Goal: Transaction & Acquisition: Book appointment/travel/reservation

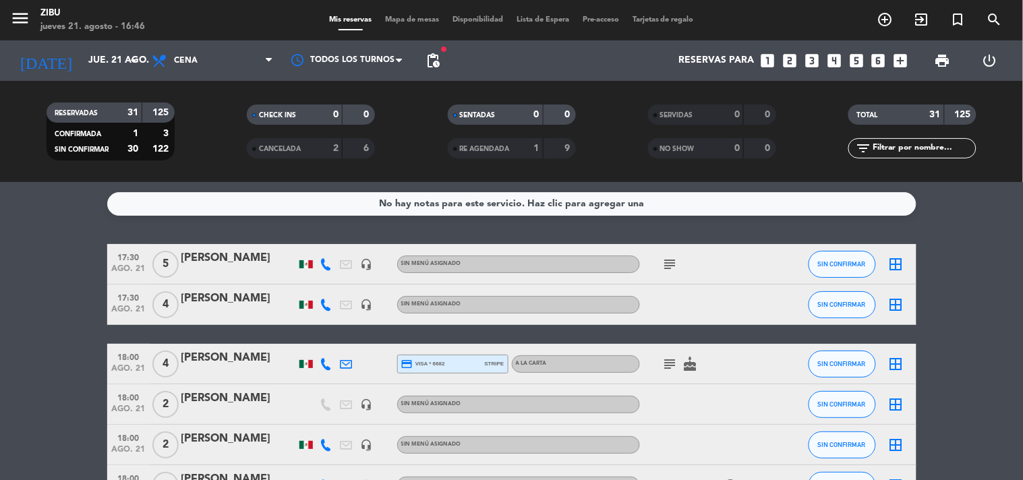
scroll to position [899, 0]
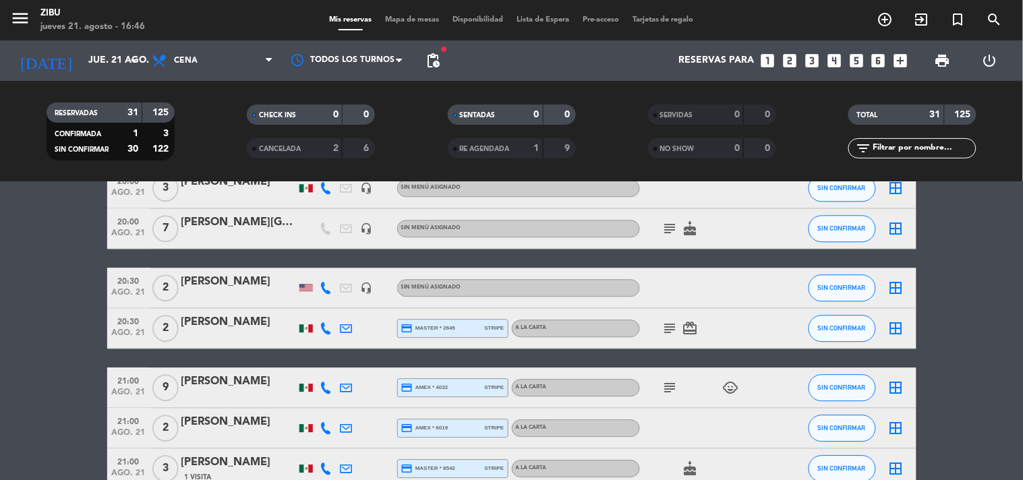
click at [1, 376] on bookings-row "17:30 [DATE] 5 [PERSON_NAME] headset_mic Sin menú asignado subject SIN CONFIRMA…" at bounding box center [511, 47] width 1023 height 1405
click at [791, 63] on icon "looks_two" at bounding box center [790, 61] width 18 height 18
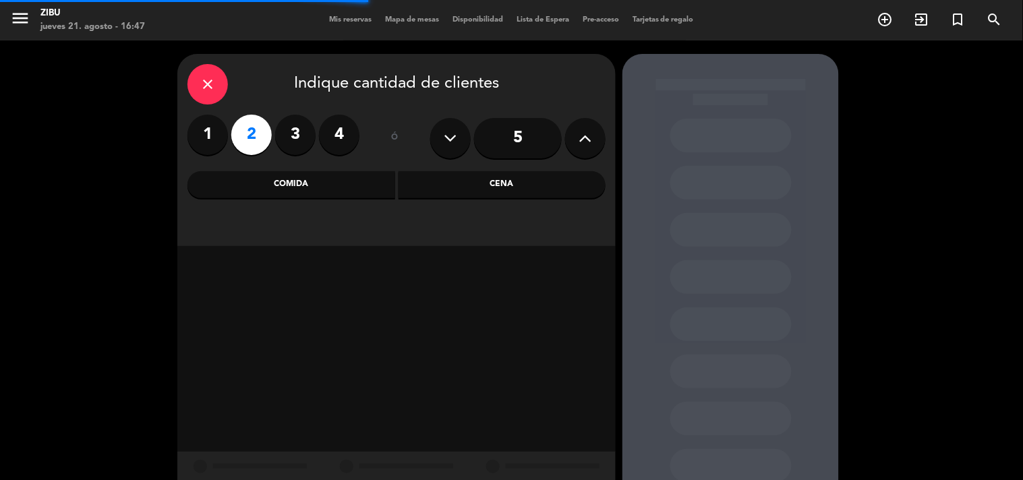
click at [560, 179] on div "Cena" at bounding box center [502, 184] width 208 height 27
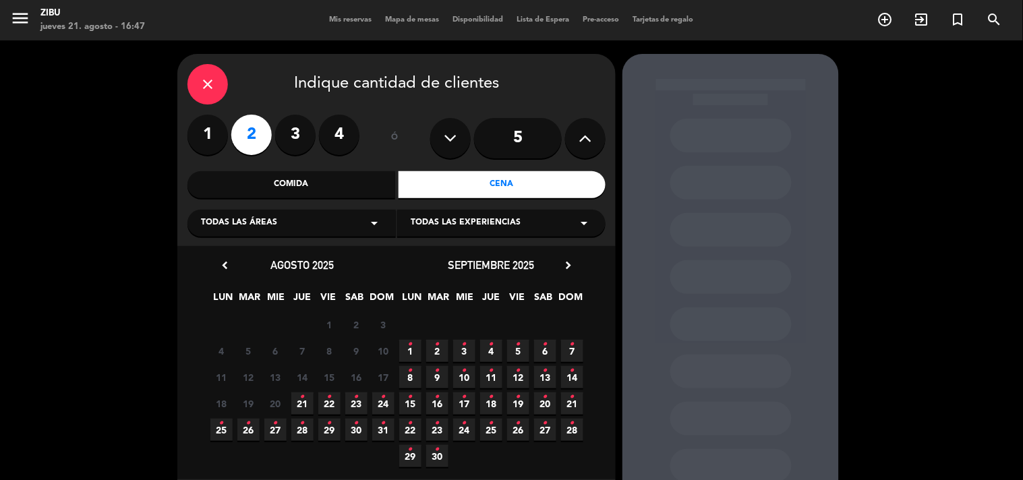
click at [301, 402] on icon "•" at bounding box center [302, 397] width 5 height 22
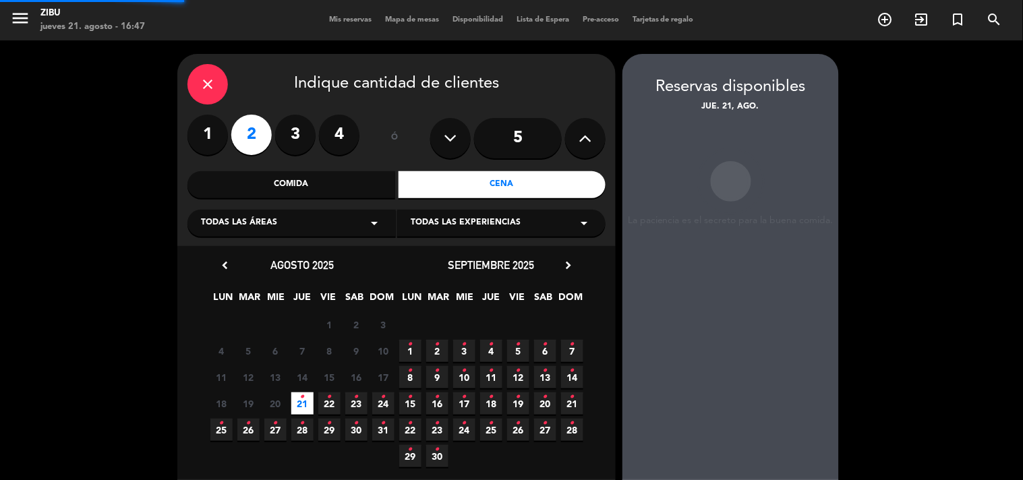
scroll to position [54, 0]
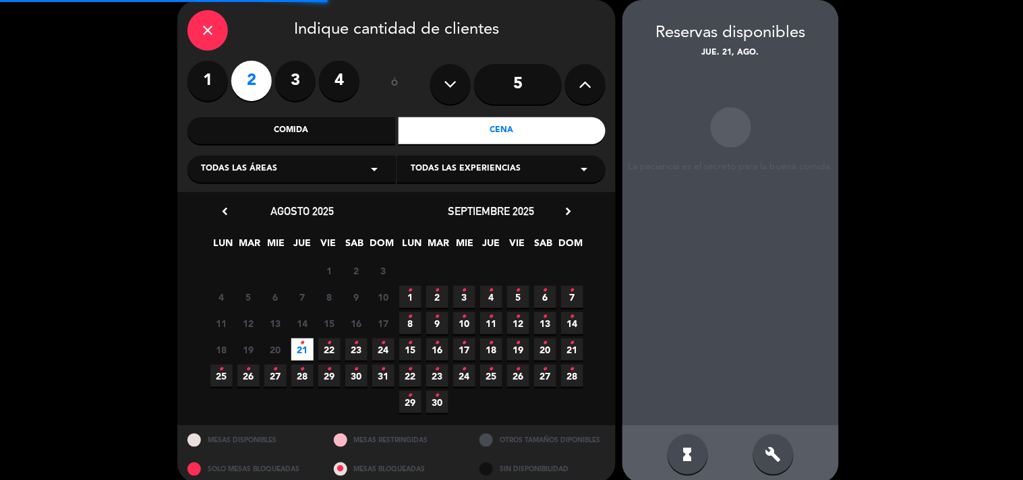
click at [329, 353] on span "22 •" at bounding box center [329, 349] width 22 height 22
click at [843, 344] on booking-flow-slot-selector "Reservas disponibles vie. 22, ago. La paciencia es el secreto para la buena com…" at bounding box center [733, 241] width 223 height 483
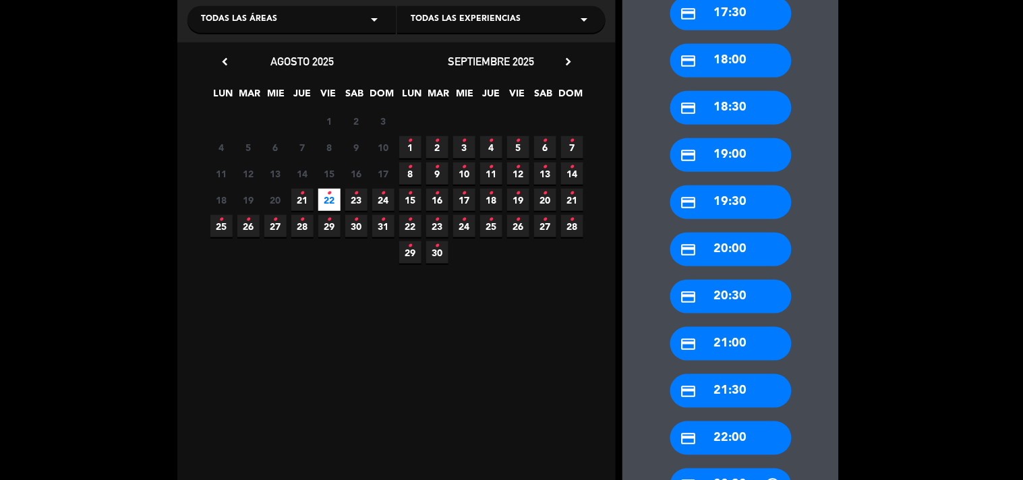
scroll to position [233, 0]
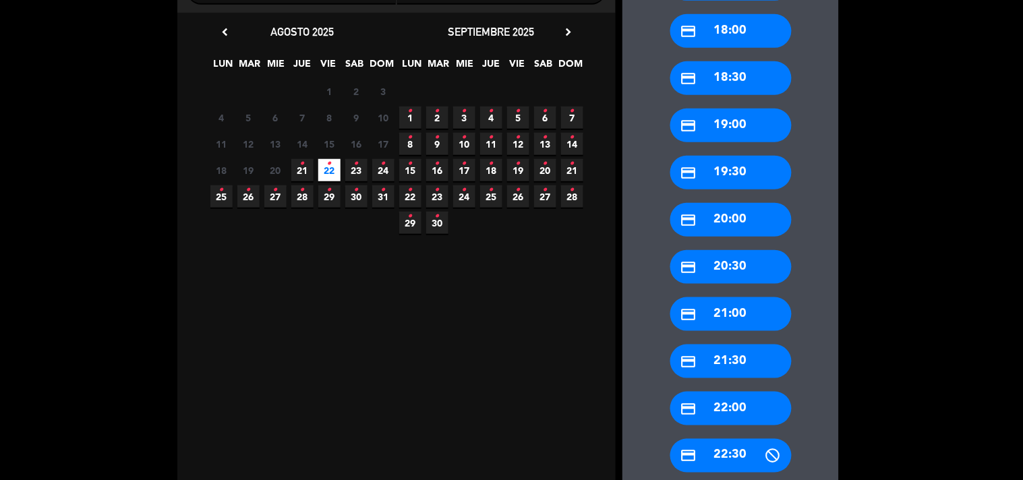
click at [737, 439] on div "credit_card 22:30" at bounding box center [730, 456] width 121 height 34
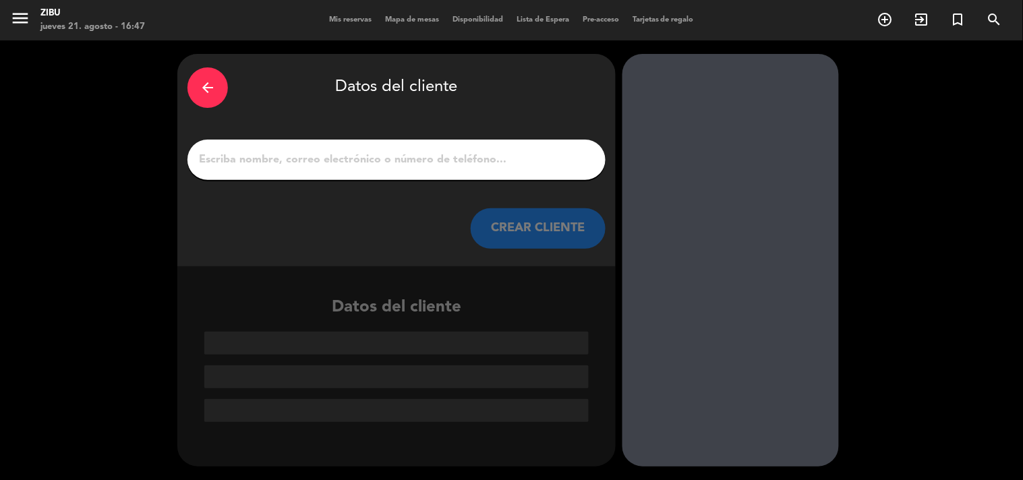
scroll to position [0, 0]
click at [513, 152] on input "1" at bounding box center [397, 159] width 398 height 19
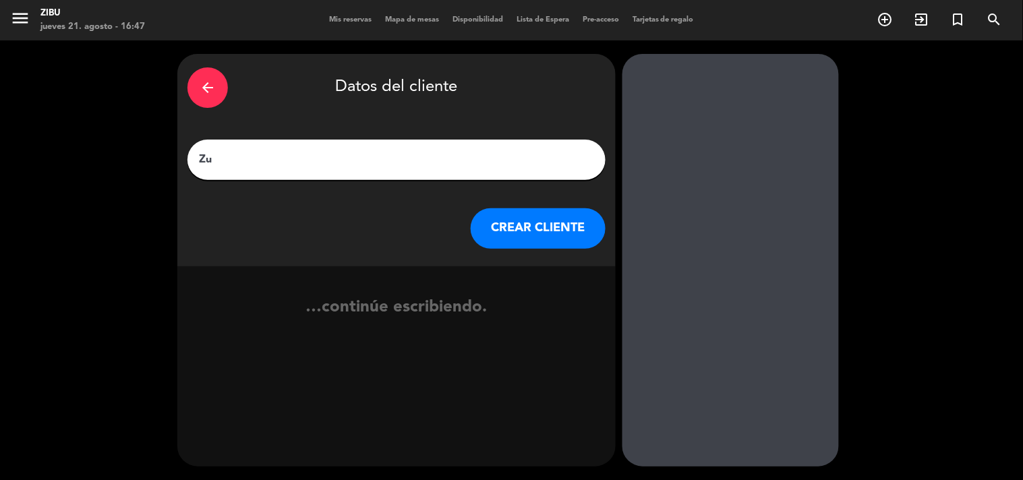
type input "Z"
type input "[PERSON_NAME]"
click at [555, 218] on button "CREAR CLIENTE" at bounding box center [538, 228] width 135 height 40
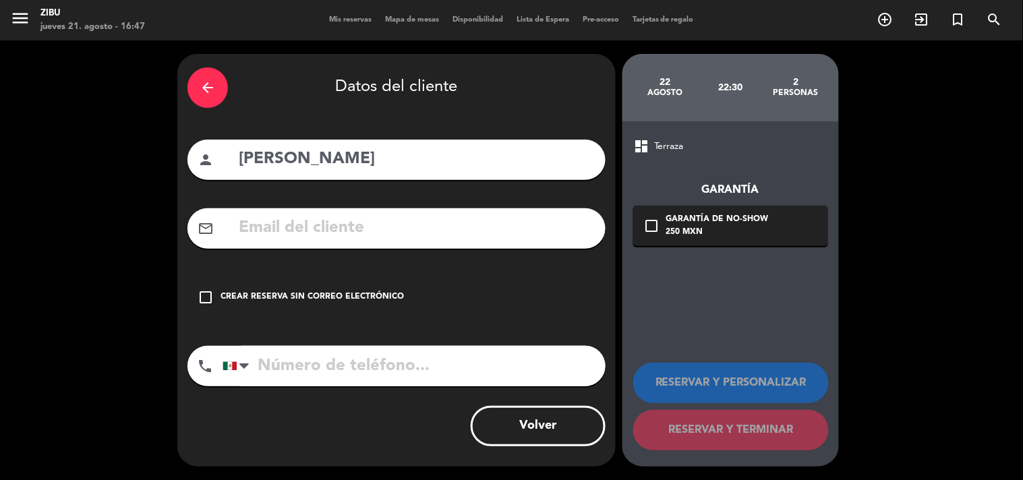
click at [329, 393] on div "phone [GEOGRAPHIC_DATA] +1 [GEOGRAPHIC_DATA] +44 [GEOGRAPHIC_DATA] ([GEOGRAPHIC…" at bounding box center [396, 371] width 418 height 50
click at [335, 375] on input "tel" at bounding box center [413, 366] width 383 height 40
click at [311, 369] on input "tel" at bounding box center [413, 366] width 383 height 40
type input "6862284657"
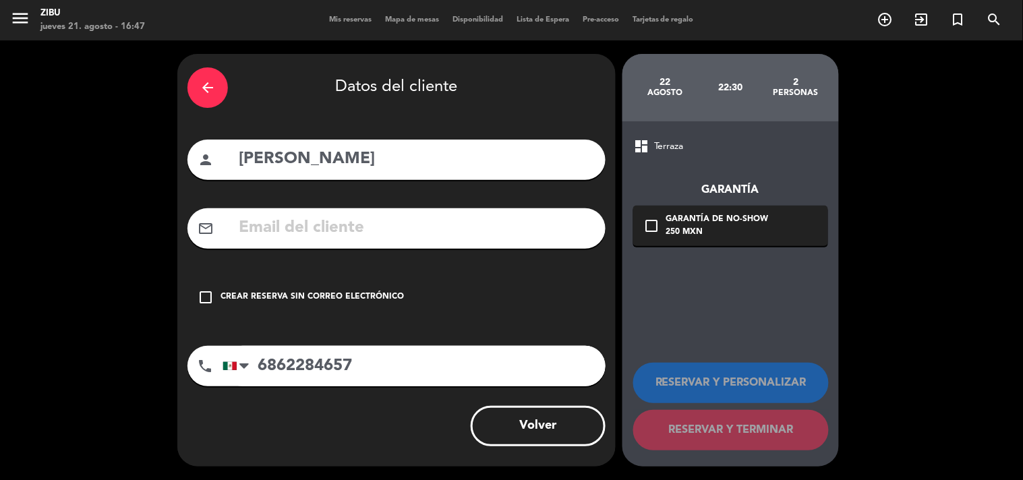
click at [387, 303] on div "Crear reserva sin correo electrónico" at bounding box center [311, 297] width 183 height 13
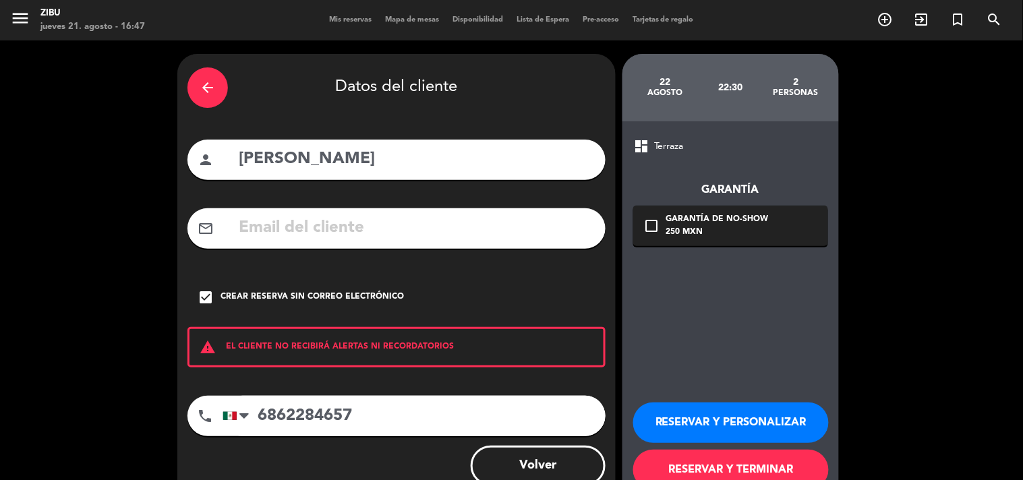
click at [690, 466] on button "RESERVAR Y TERMINAR" at bounding box center [731, 470] width 196 height 40
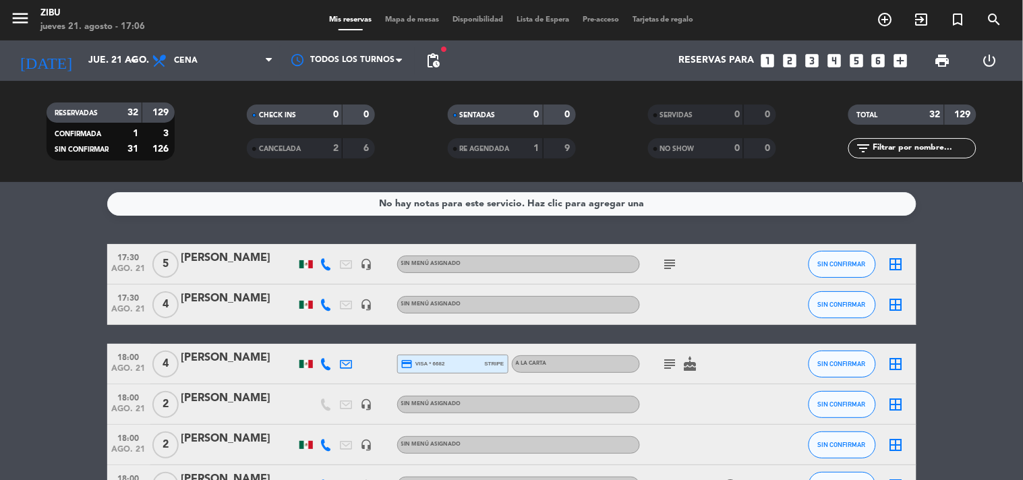
click at [786, 62] on icon "looks_two" at bounding box center [790, 61] width 18 height 18
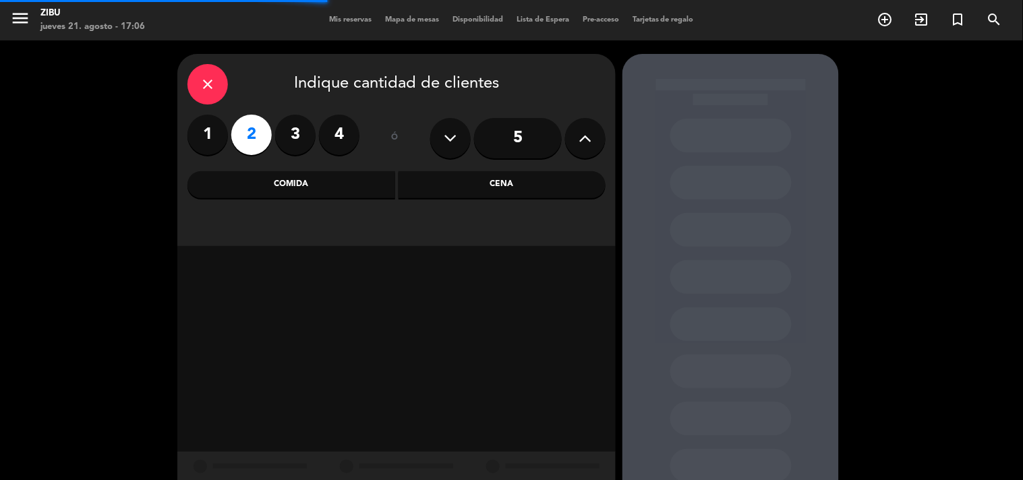
click at [545, 183] on div "Cena" at bounding box center [502, 184] width 208 height 27
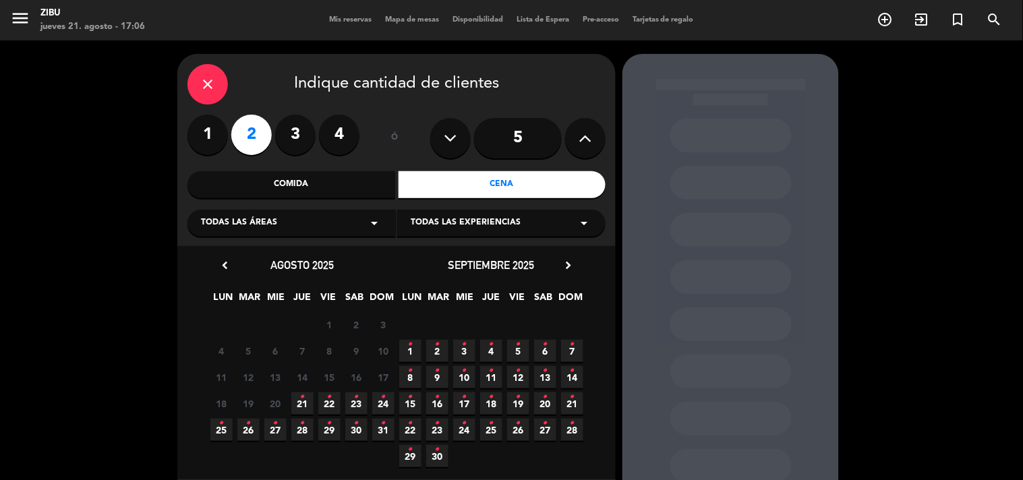
click at [307, 409] on span "21 •" at bounding box center [302, 403] width 22 height 22
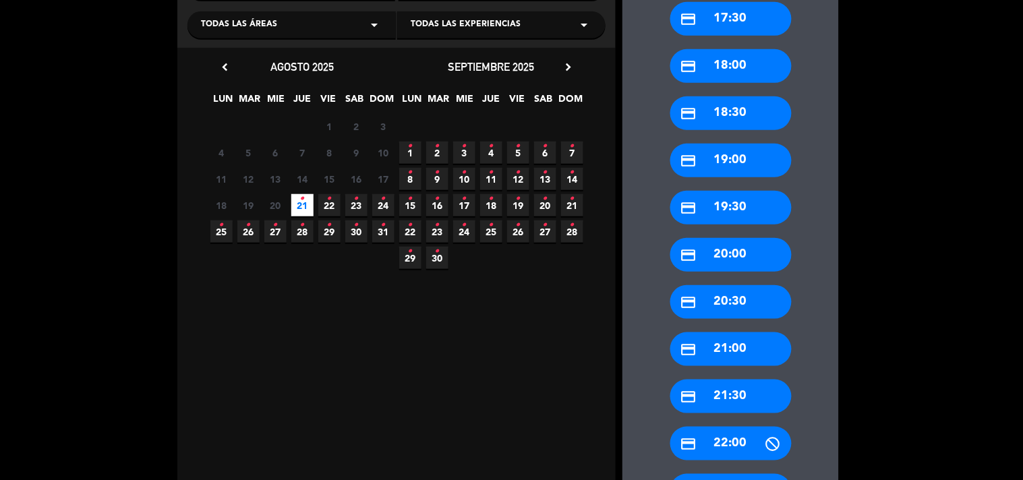
scroll to position [220, 0]
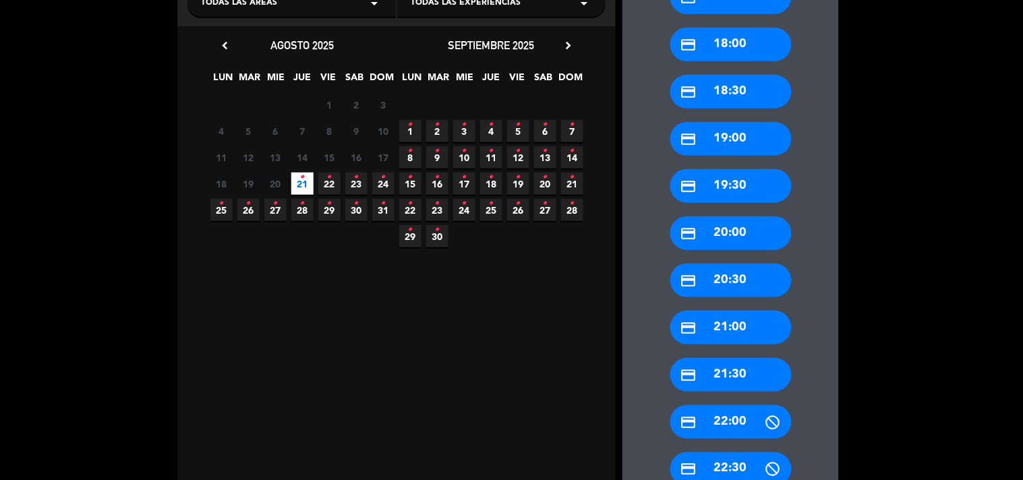
click at [717, 372] on div "credit_card 21:30" at bounding box center [730, 375] width 121 height 34
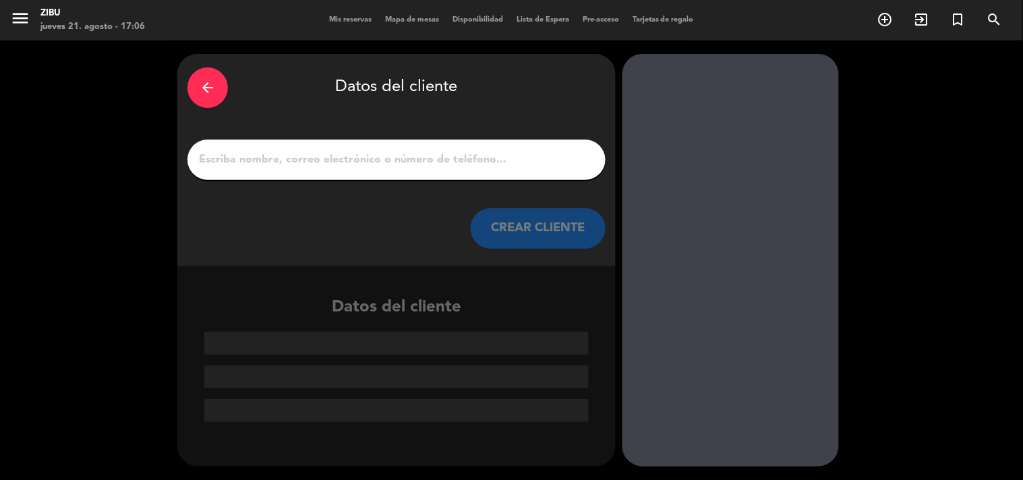
scroll to position [0, 0]
click at [539, 151] on input "1" at bounding box center [397, 159] width 398 height 19
click at [487, 163] on input "1" at bounding box center [397, 159] width 398 height 19
click at [307, 150] on input "1" at bounding box center [397, 159] width 398 height 19
click at [299, 173] on div at bounding box center [396, 160] width 418 height 40
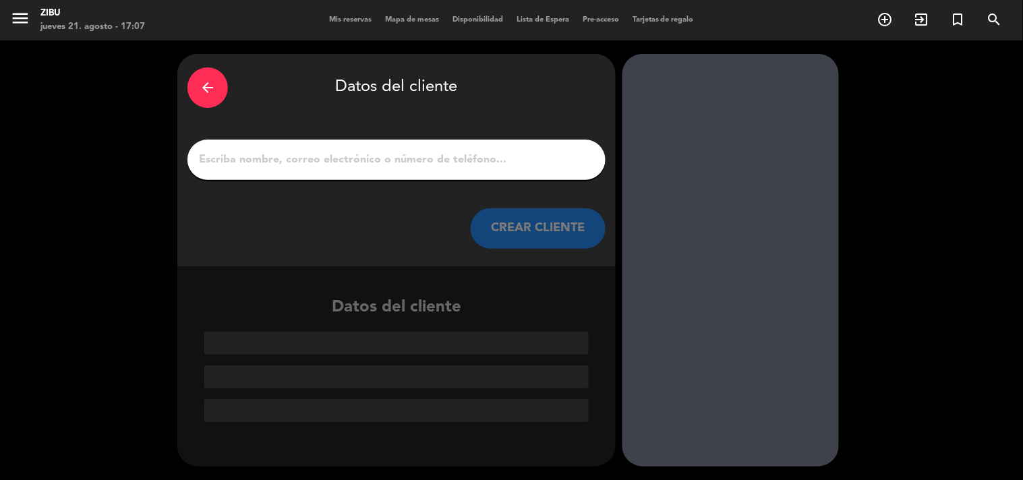
click at [284, 164] on input "1" at bounding box center [397, 159] width 398 height 19
click at [267, 160] on input "1" at bounding box center [397, 159] width 398 height 19
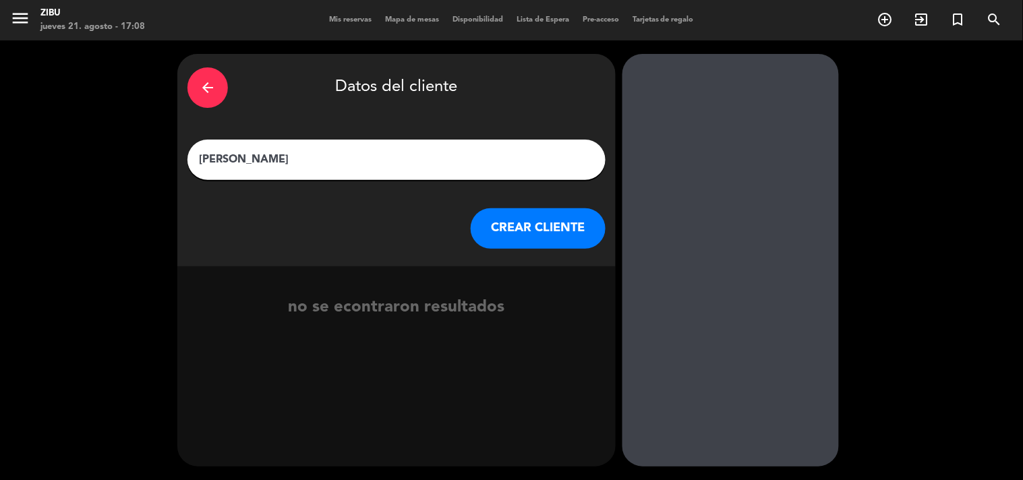
type input "[PERSON_NAME]"
click at [539, 224] on button "CREAR CLIENTE" at bounding box center [538, 228] width 135 height 40
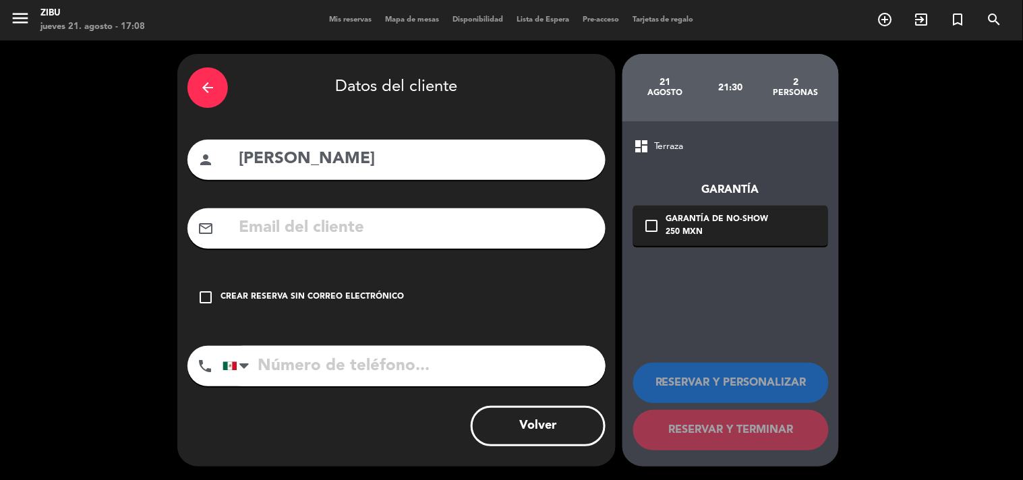
click at [325, 294] on div "Crear reserva sin correo electrónico" at bounding box center [311, 297] width 183 height 13
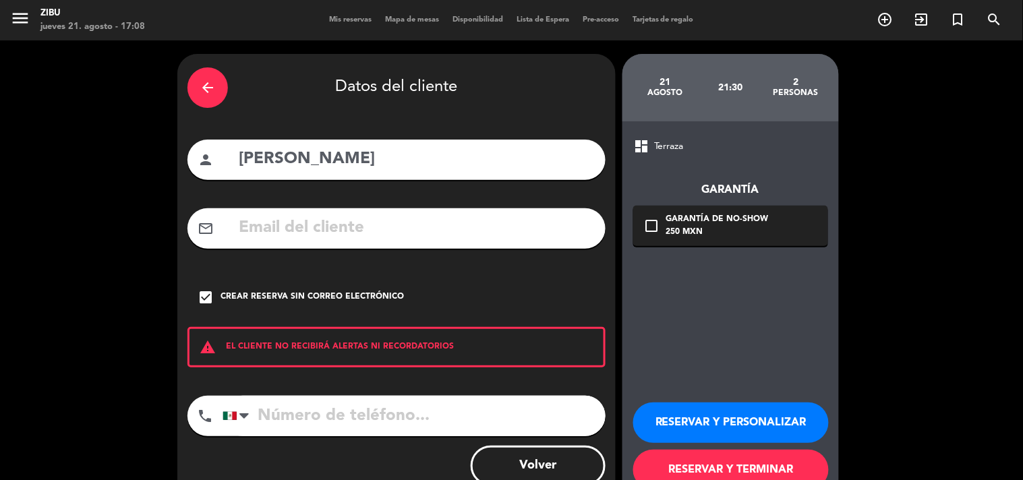
click at [302, 419] on input "tel" at bounding box center [413, 416] width 383 height 40
type input "5583393630"
click at [715, 464] on button "RESERVAR Y TERMINAR" at bounding box center [731, 470] width 196 height 40
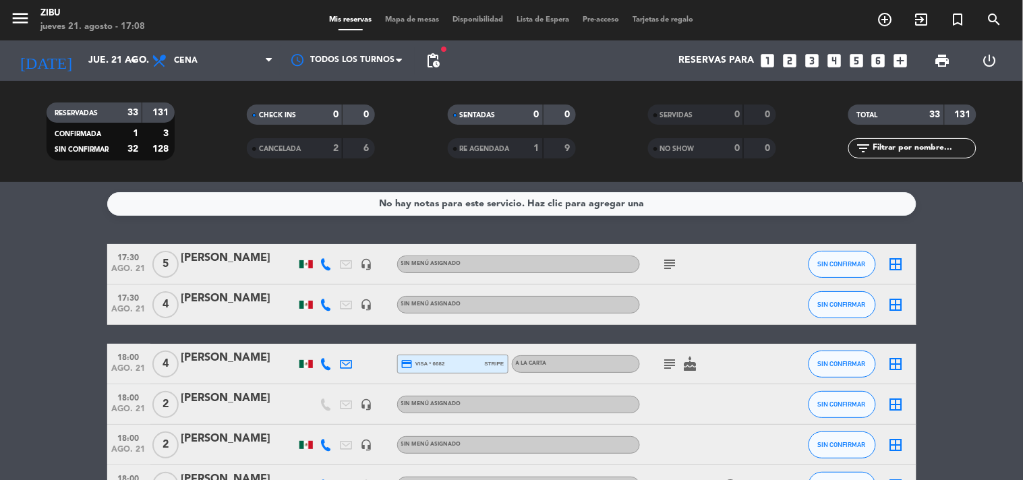
click at [237, 252] on div "[PERSON_NAME]" at bounding box center [238, 258] width 115 height 18
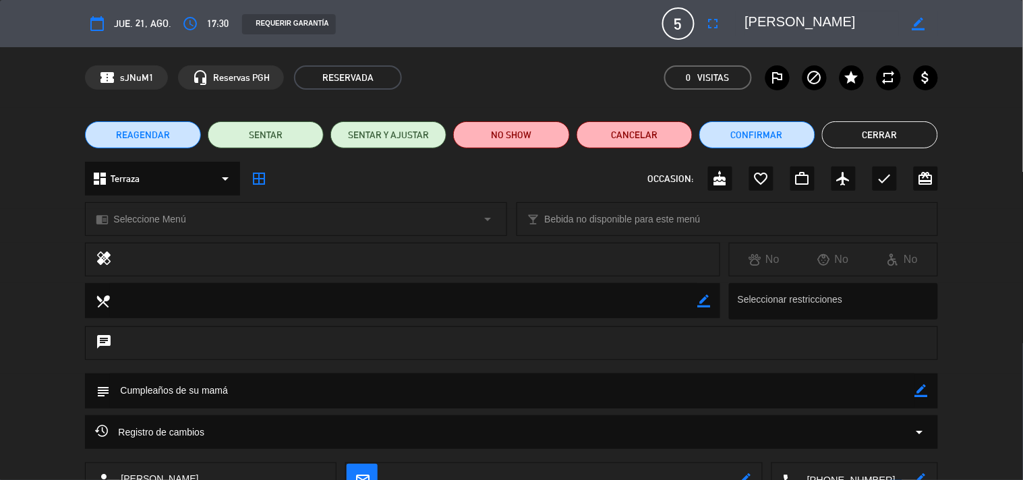
click at [207, 20] on span "17:30" at bounding box center [218, 24] width 22 height 16
click at [190, 26] on icon "access_time" at bounding box center [190, 24] width 16 height 16
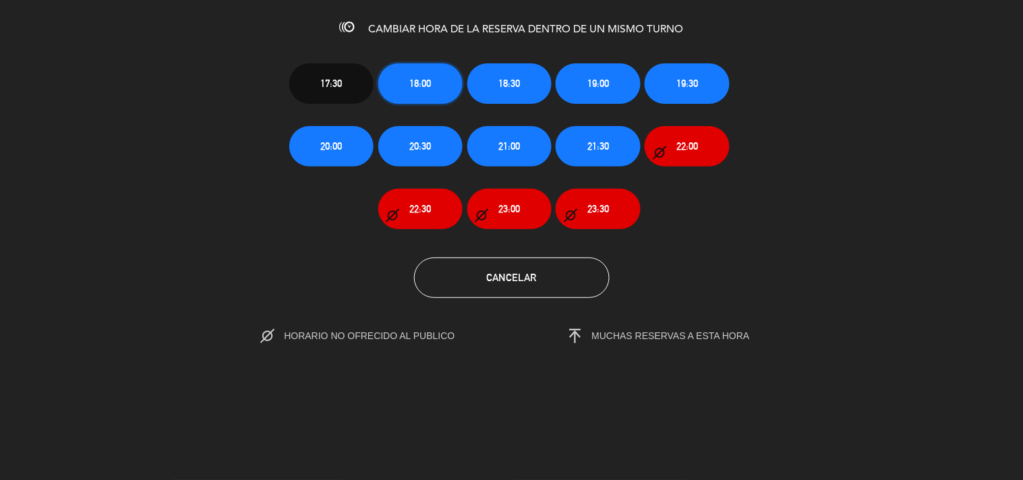
click at [423, 89] on span "18:00" at bounding box center [420, 84] width 22 height 16
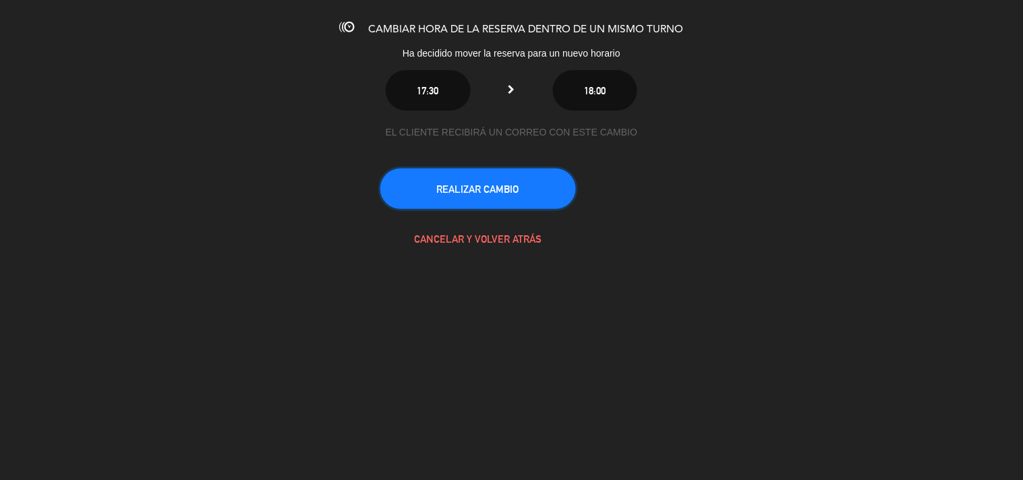
click at [489, 203] on button "REALIZAR CAMBIO" at bounding box center [478, 189] width 196 height 40
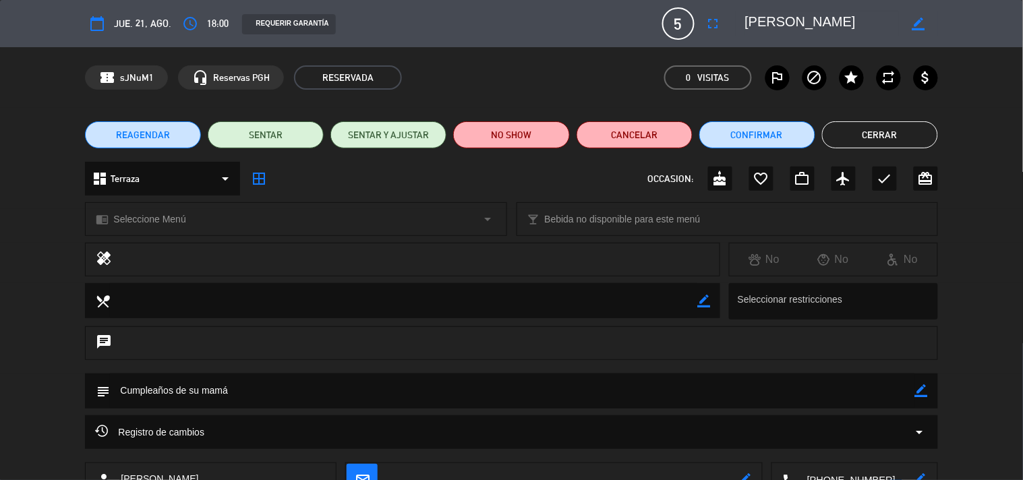
click at [891, 127] on button "Cerrar" at bounding box center [880, 134] width 116 height 27
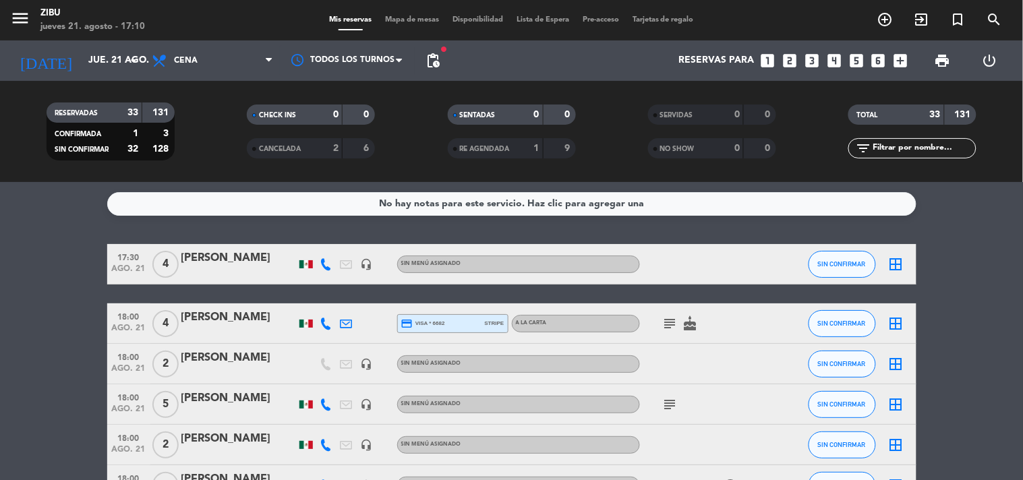
click at [791, 57] on icon "looks_two" at bounding box center [790, 61] width 18 height 18
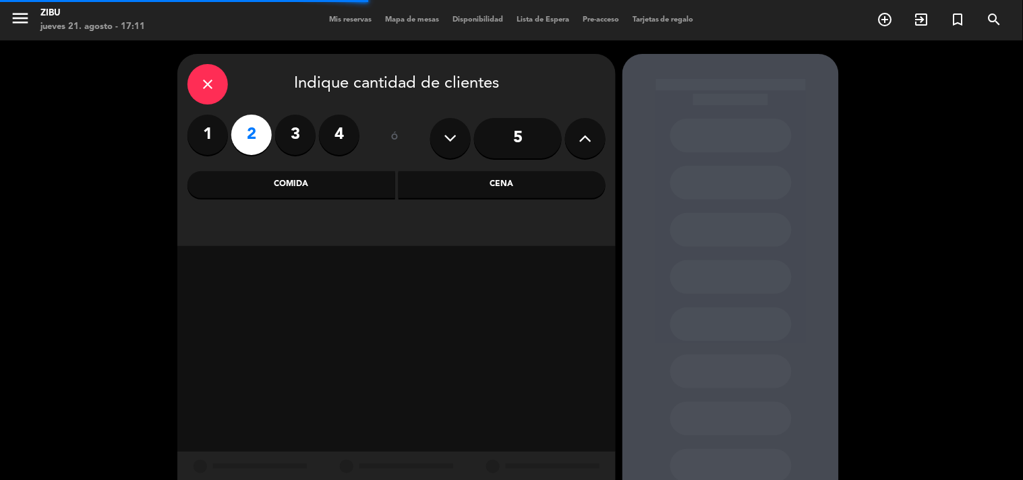
click at [523, 180] on div "Cena" at bounding box center [502, 184] width 208 height 27
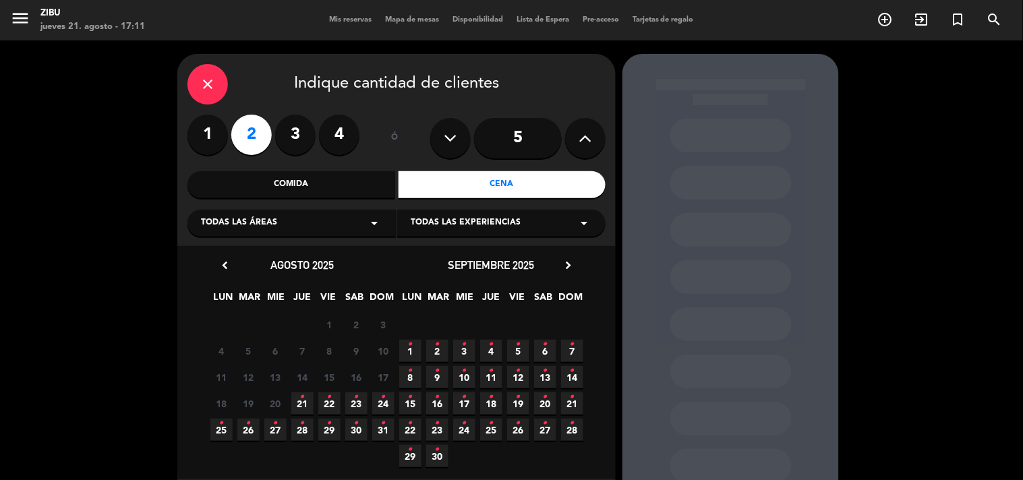
click at [295, 402] on span "21 •" at bounding box center [302, 403] width 22 height 22
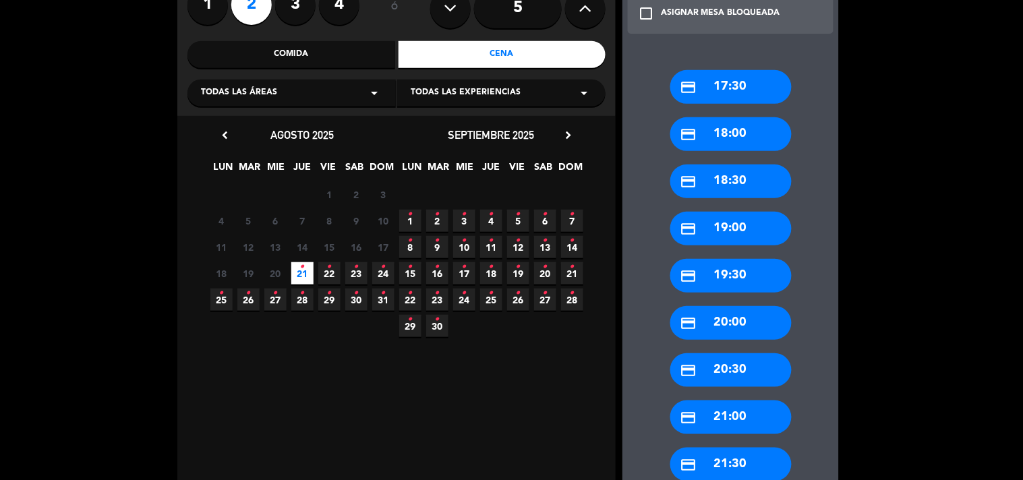
scroll to position [160, 0]
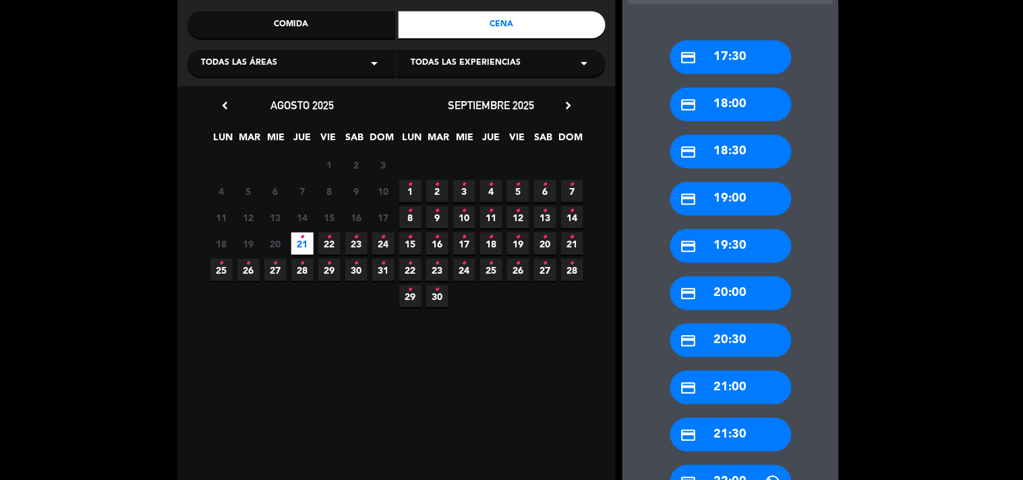
click at [727, 386] on div "credit_card 21:00" at bounding box center [730, 388] width 121 height 34
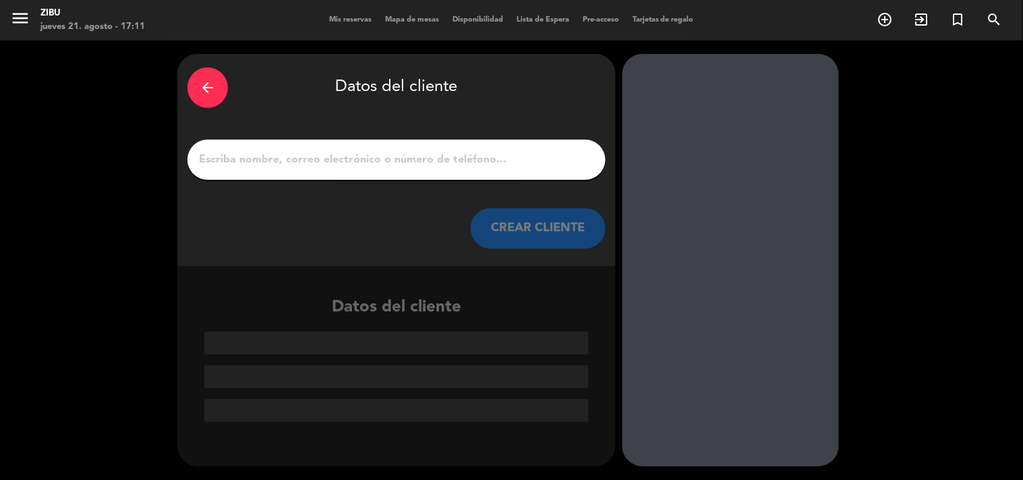
scroll to position [0, 0]
click at [531, 140] on div at bounding box center [396, 160] width 418 height 40
click at [510, 151] on input "1" at bounding box center [397, 159] width 398 height 19
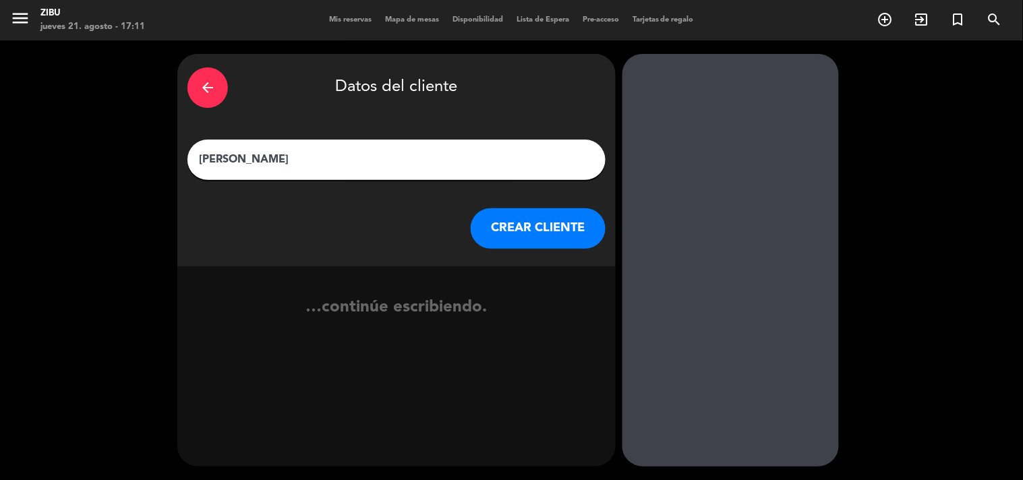
type input "[PERSON_NAME]"
click at [568, 223] on button "CREAR CLIENTE" at bounding box center [538, 228] width 135 height 40
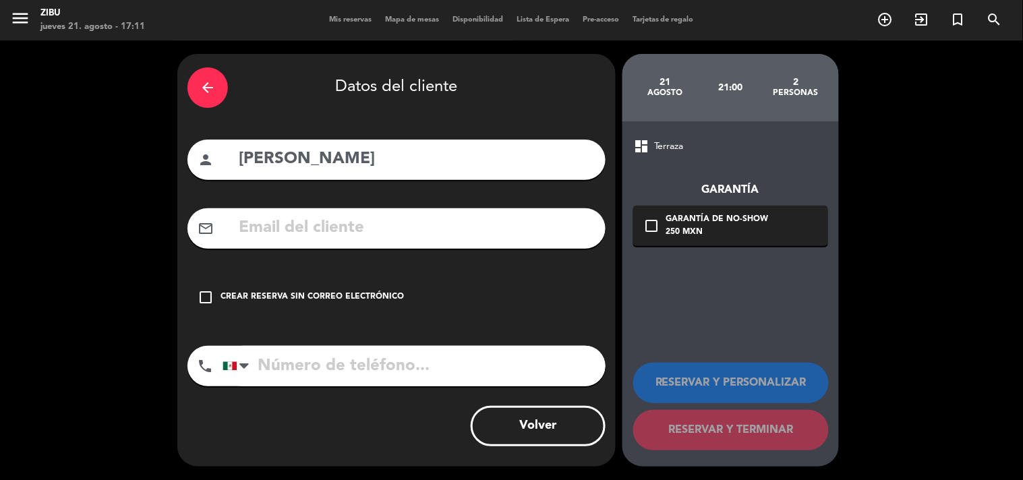
click at [293, 291] on div "Crear reserva sin correo electrónico" at bounding box center [311, 297] width 183 height 13
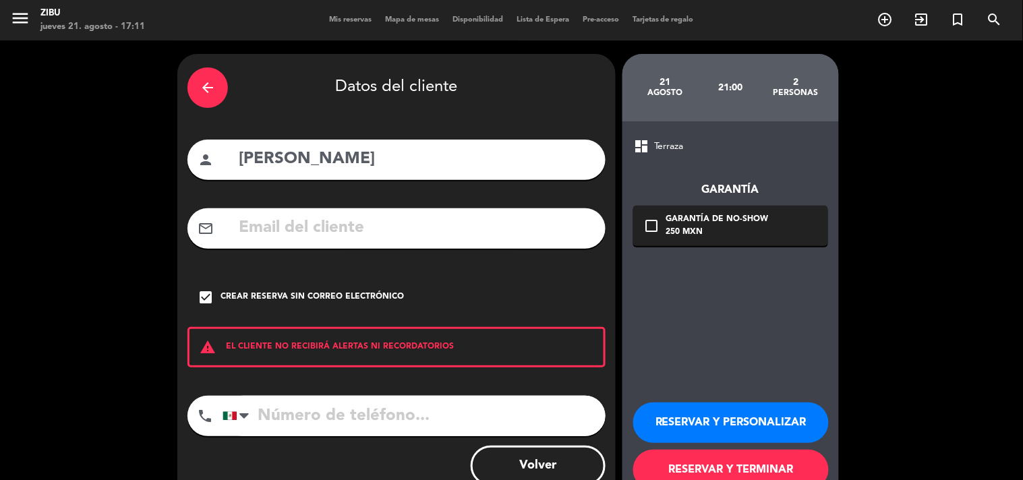
click at [282, 414] on input "tel" at bounding box center [413, 416] width 383 height 40
type input "5532682235"
click at [686, 426] on button "RESERVAR Y PERSONALIZAR" at bounding box center [731, 422] width 196 height 40
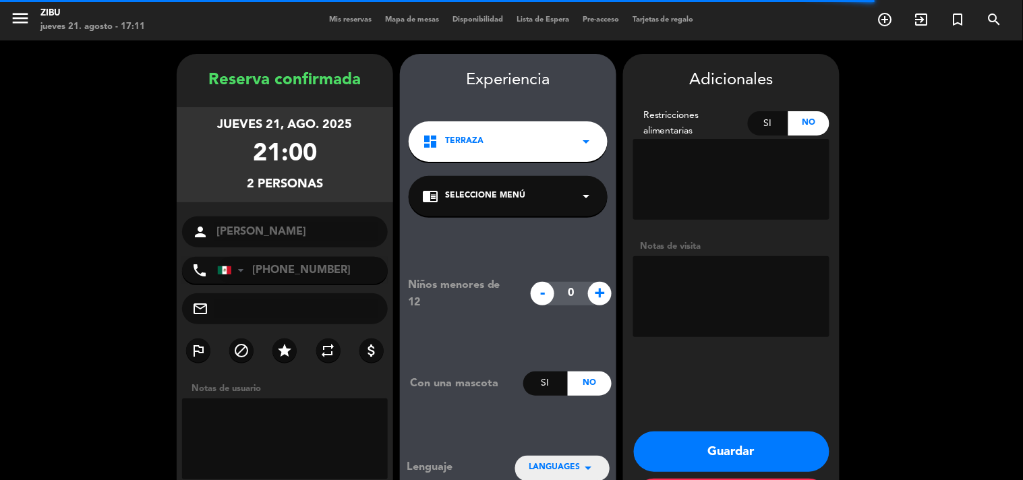
scroll to position [54, 0]
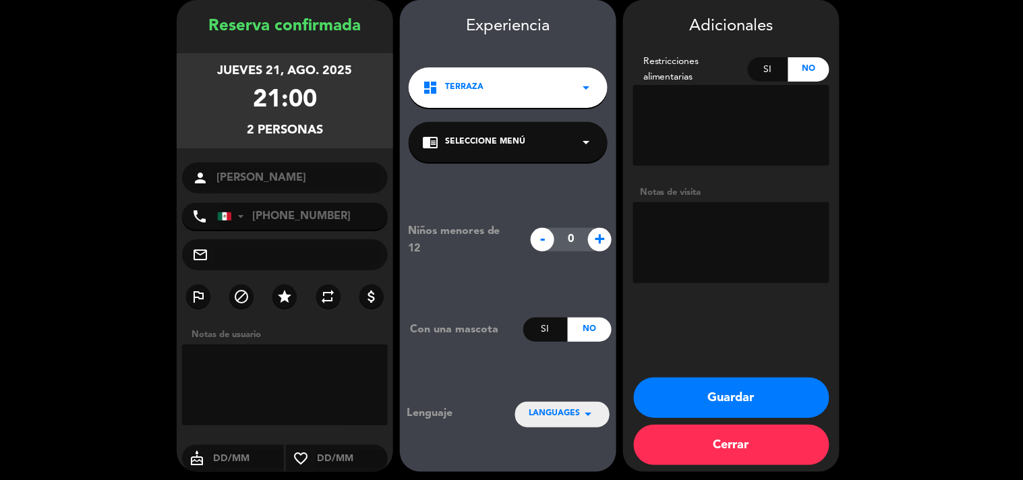
click at [681, 245] on textarea at bounding box center [731, 242] width 196 height 81
type textarea "Aniversario"
click at [731, 384] on button "Guardar" at bounding box center [732, 398] width 196 height 40
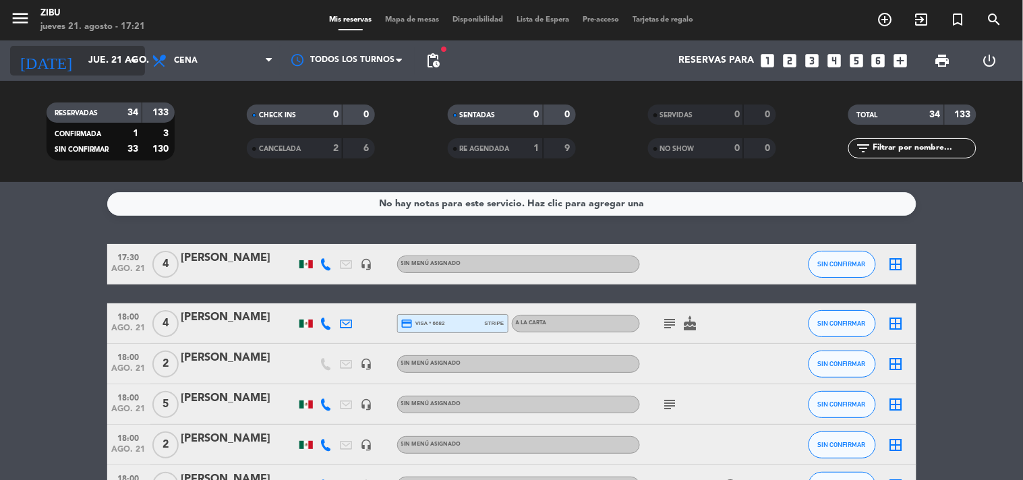
click at [55, 75] on div "[DATE] [DATE] arrow_drop_down" at bounding box center [77, 61] width 135 height 30
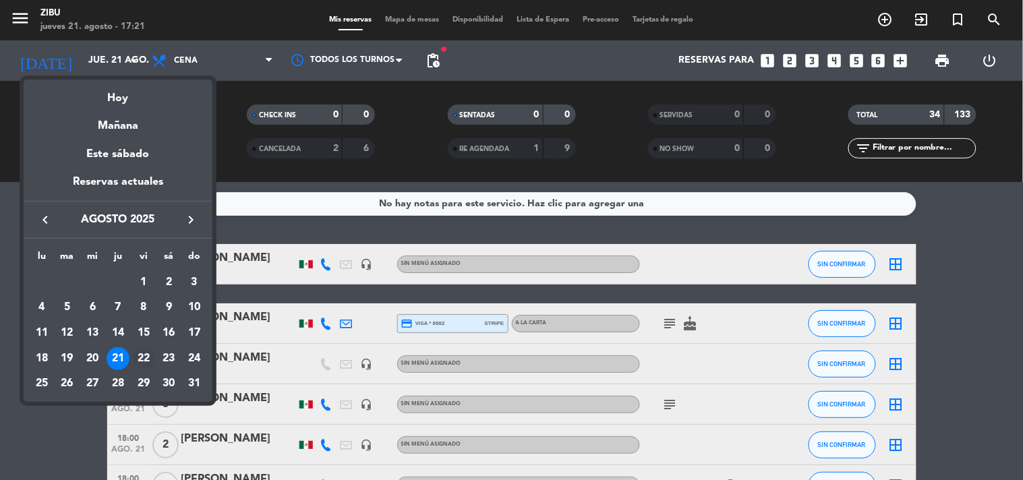
click at [148, 352] on div "22" at bounding box center [143, 358] width 23 height 23
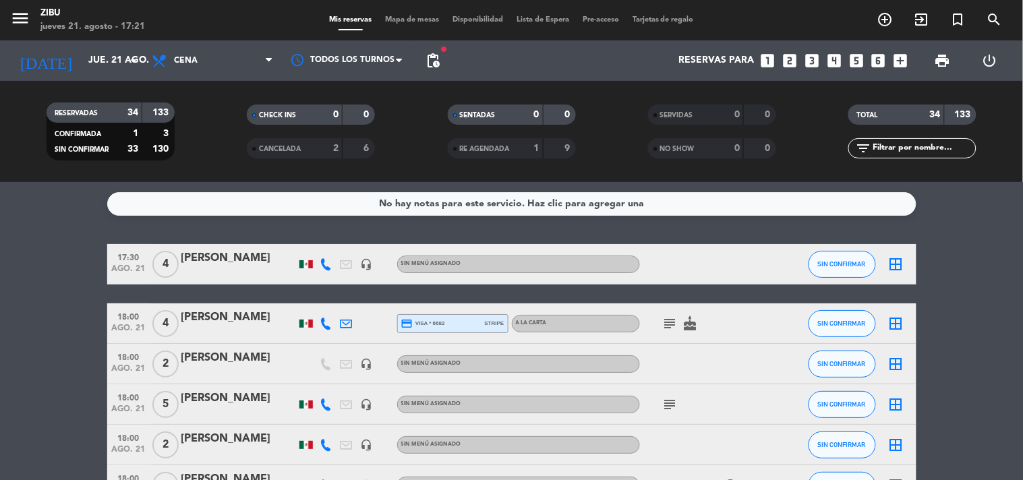
type input "vie. 22 ago."
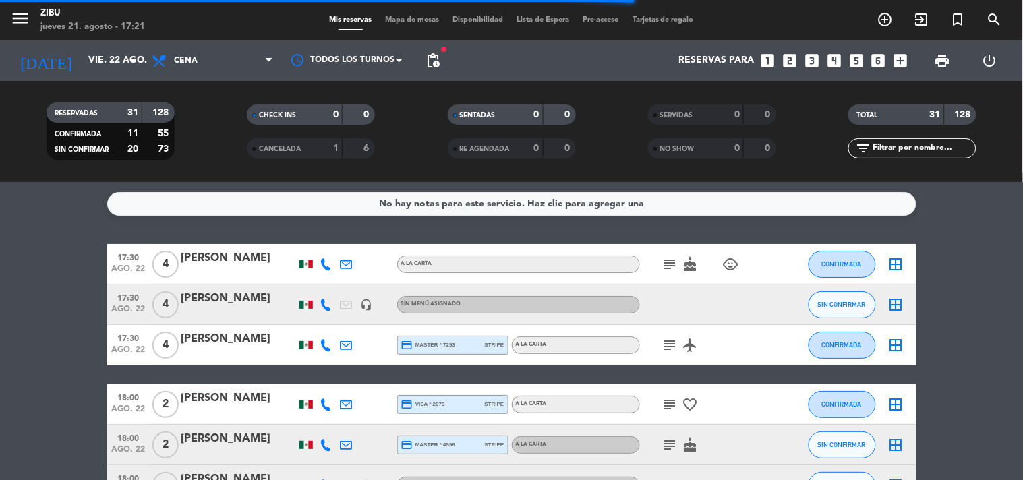
click at [889, 150] on input "text" at bounding box center [923, 148] width 104 height 15
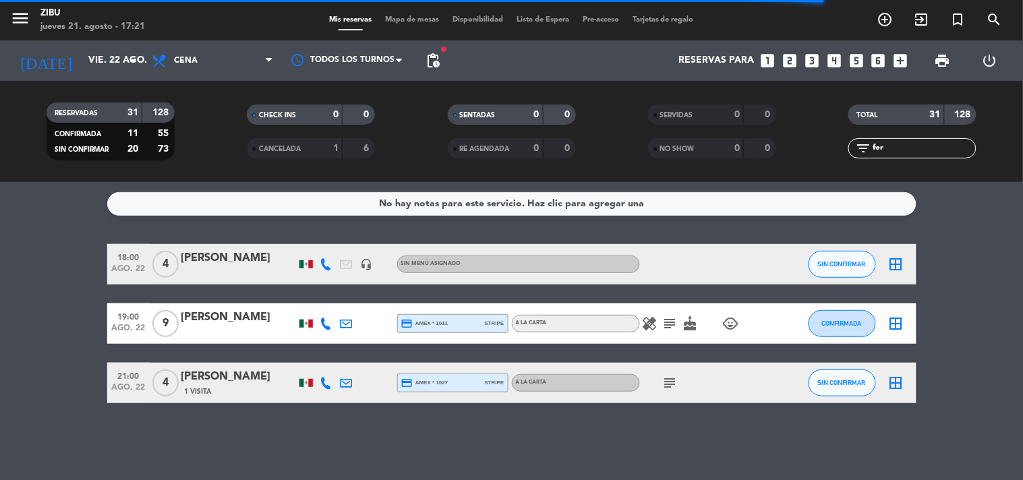
type input "fer"
click at [184, 274] on div at bounding box center [238, 273] width 115 height 11
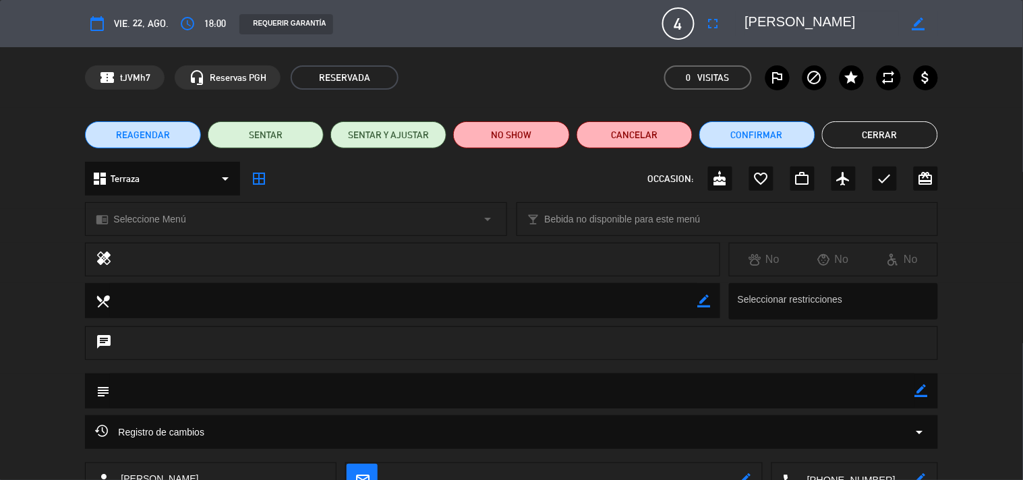
drag, startPoint x: 707, startPoint y: 24, endPoint x: 661, endPoint y: 30, distance: 45.6
click at [661, 30] on div "calendar_today vie. 22, ago. access_time 18:00 REQUERIR GARANTÍA 4 [PERSON_NAME…" at bounding box center [511, 23] width 852 height 32
click at [713, 28] on icon "fullscreen" at bounding box center [713, 24] width 16 height 16
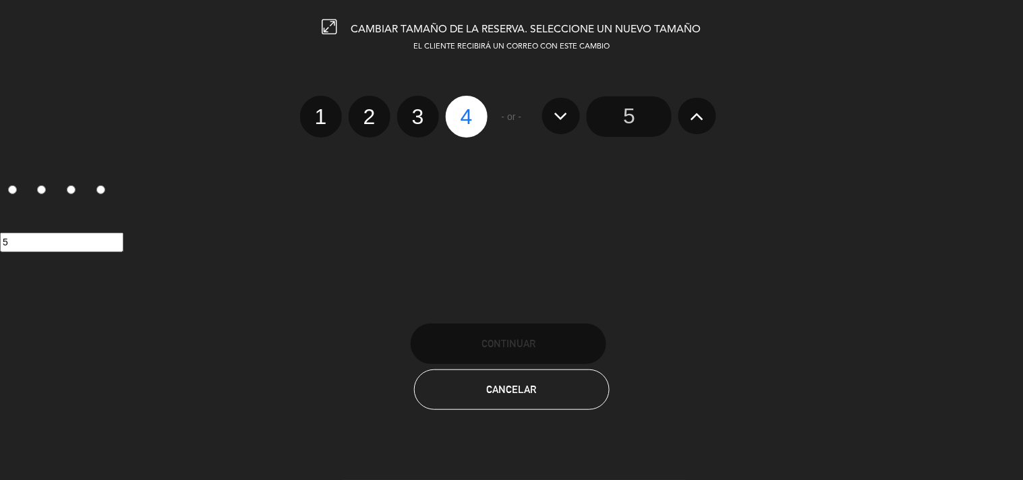
click at [692, 120] on icon at bounding box center [697, 116] width 14 height 22
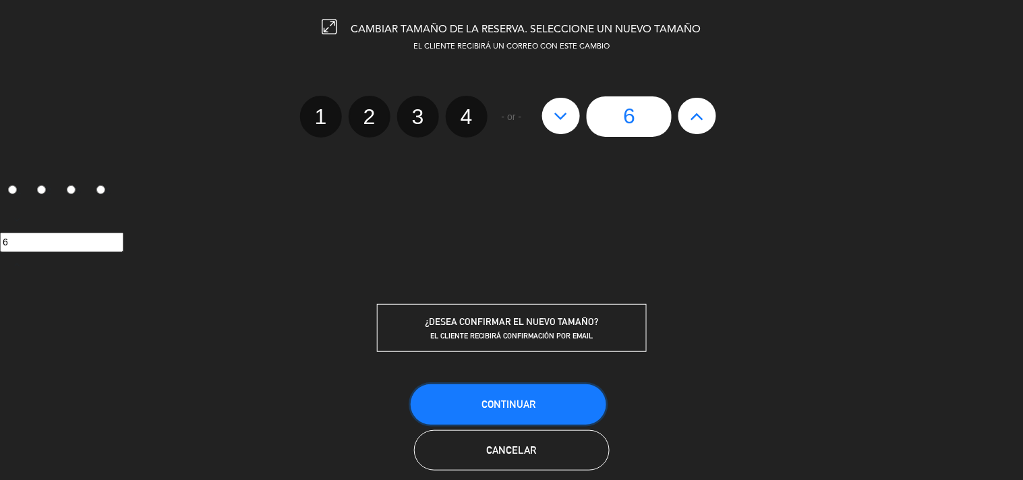
click at [550, 387] on button "Continuar" at bounding box center [509, 404] width 196 height 40
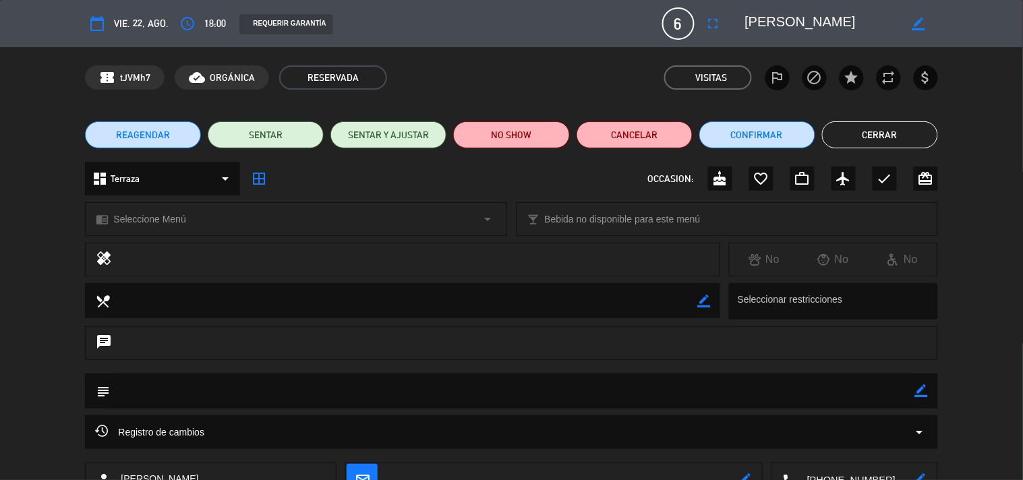
click at [884, 127] on button "Cerrar" at bounding box center [880, 134] width 116 height 27
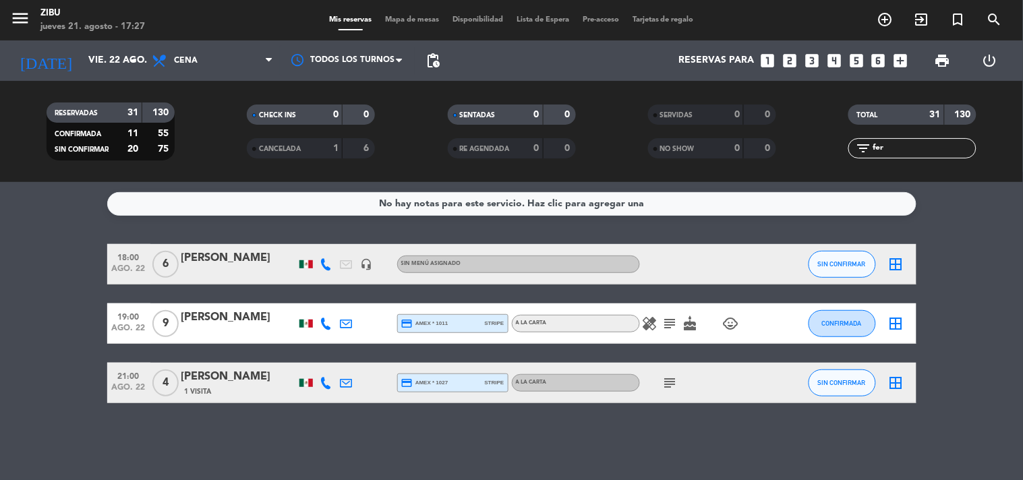
click at [71, 81] on div "RESERVADAS 31 130 CONFIRMADA 11 55 SIN CONFIRMAR 20 75 CHECK INS 0 0 CANCELADA …" at bounding box center [511, 131] width 1023 height 101
click at [82, 65] on input "vie. 22 ago." at bounding box center [146, 61] width 128 height 24
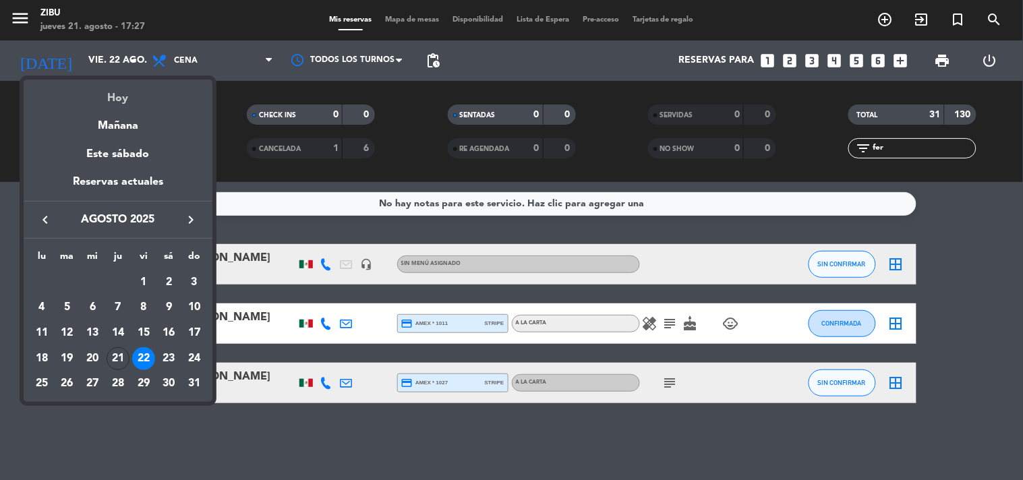
click at [112, 101] on div "Hoy" at bounding box center [118, 94] width 189 height 28
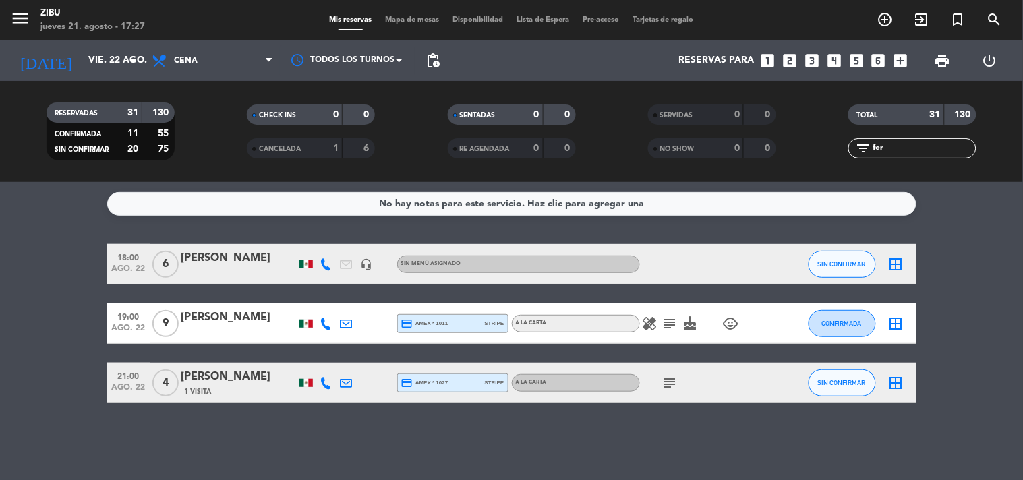
type input "jue. 21 ago."
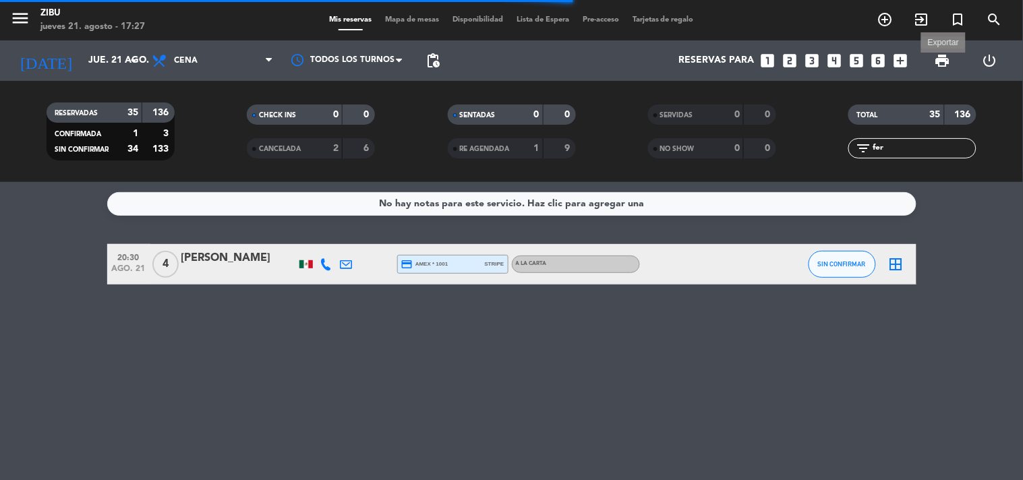
click at [947, 59] on span "print" at bounding box center [942, 61] width 16 height 16
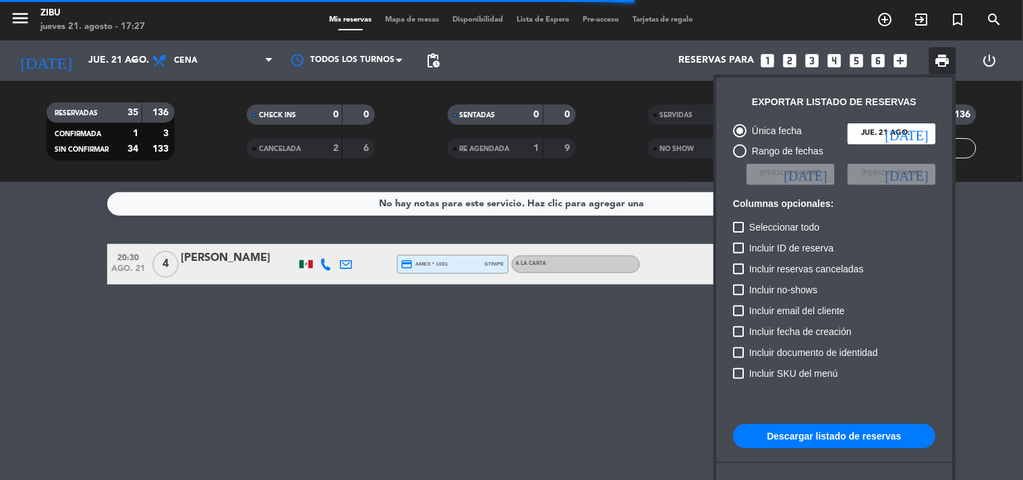
click at [587, 313] on div at bounding box center [511, 240] width 1023 height 480
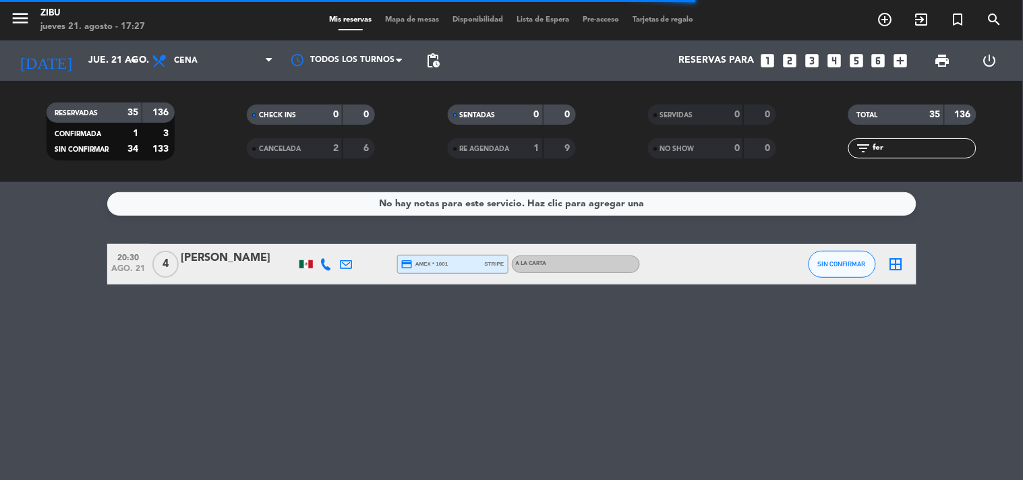
drag, startPoint x: 891, startPoint y: 150, endPoint x: 772, endPoint y: 157, distance: 119.6
click at [772, 157] on div "RESERVADAS 35 136 CONFIRMADA 1 3 SIN CONFIRMAR 34 133 CHECK INS 0 0 CANCELADA 2…" at bounding box center [511, 131] width 1023 height 74
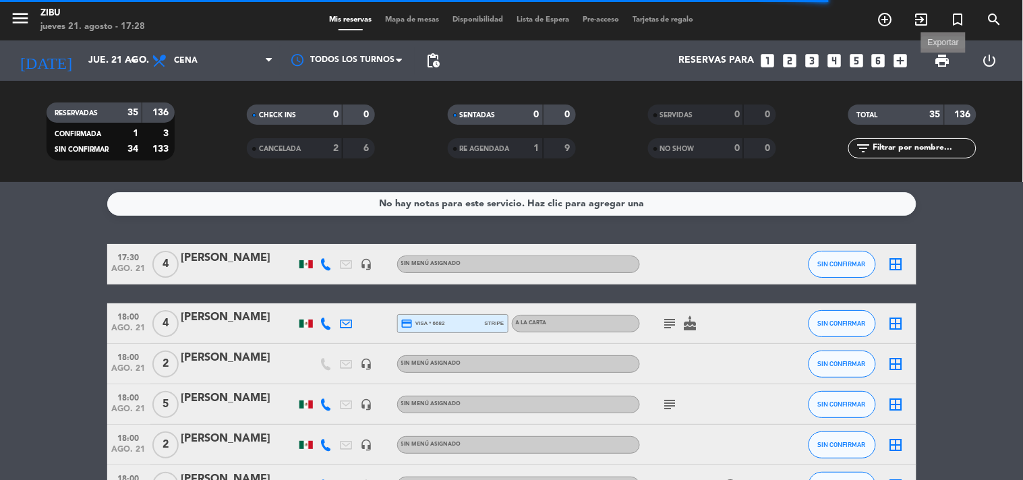
click at [947, 55] on span "print" at bounding box center [942, 61] width 16 height 16
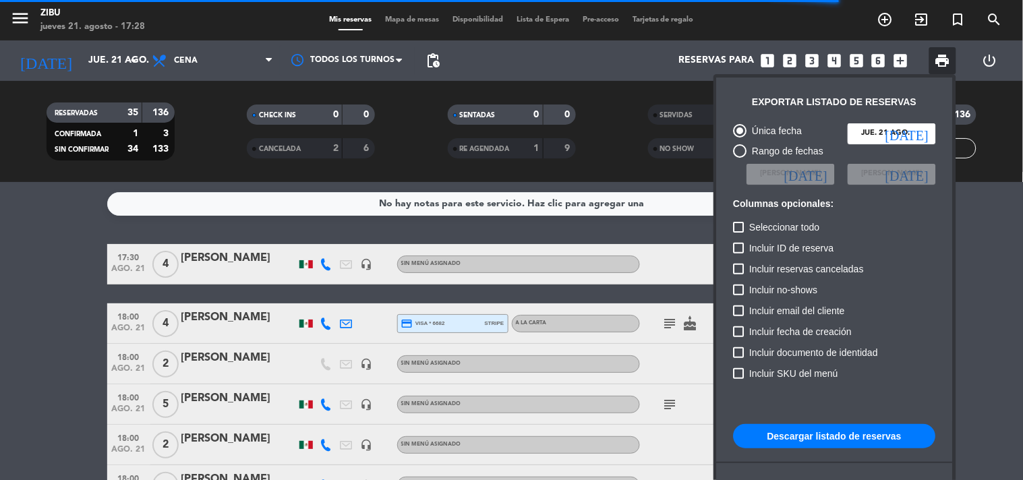
click at [905, 264] on div "Incluir reservas canceladas" at bounding box center [834, 271] width 202 height 21
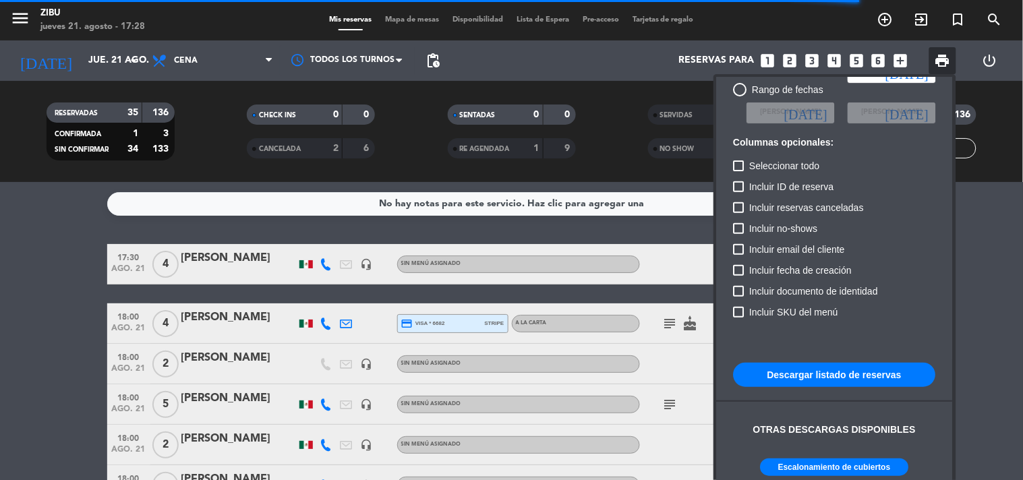
scroll to position [82, 0]
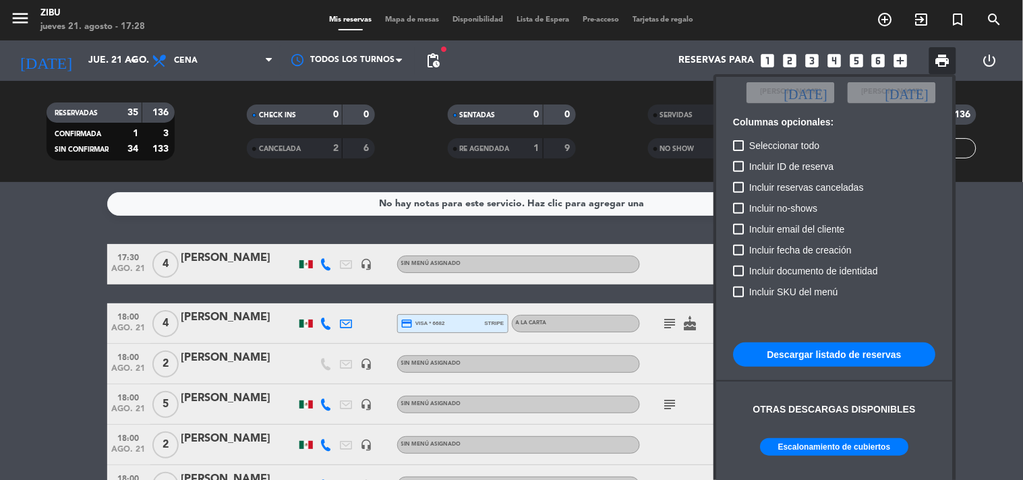
click at [856, 452] on button "Escalonamiento de cubiertos" at bounding box center [834, 447] width 148 height 18
click at [51, 274] on div at bounding box center [511, 240] width 1023 height 480
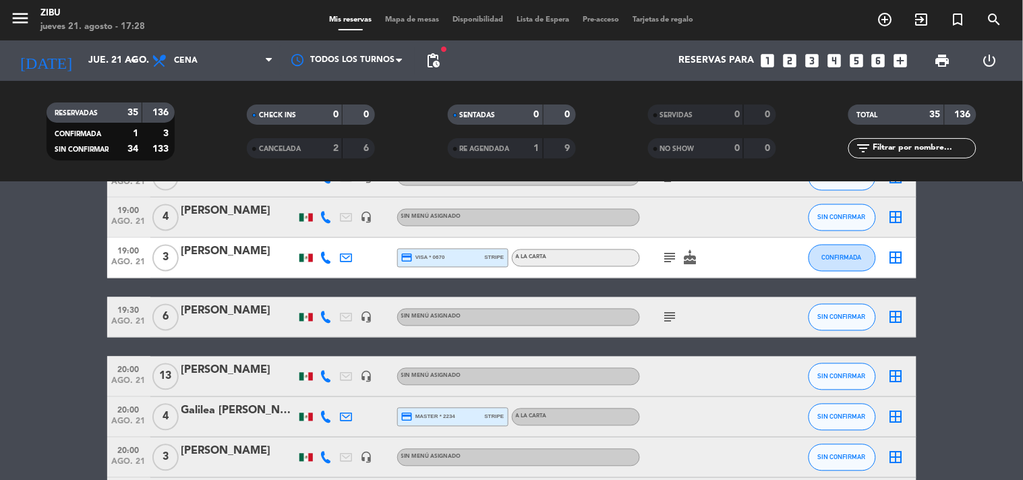
scroll to position [659, 0]
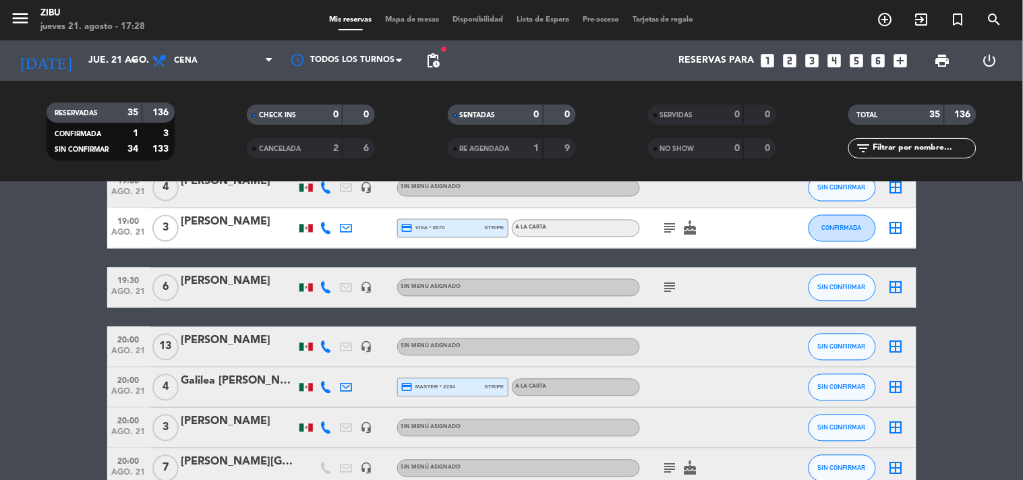
click at [125, 333] on span "20:00" at bounding box center [129, 340] width 34 height 16
click at [10, 352] on bookings-row "17:30 [DATE] 4 [PERSON_NAME] headset_mic Sin menú asignado SIN CONFIRMAR border…" at bounding box center [511, 368] width 1023 height 1567
click at [131, 353] on span "ago. 21" at bounding box center [129, 355] width 34 height 16
click at [31, 326] on bookings-row "17:30 [DATE] 4 [PERSON_NAME] headset_mic Sin menú asignado SIN CONFIRMAR border…" at bounding box center [511, 368] width 1023 height 1567
click at [129, 334] on span "20:00" at bounding box center [129, 340] width 34 height 16
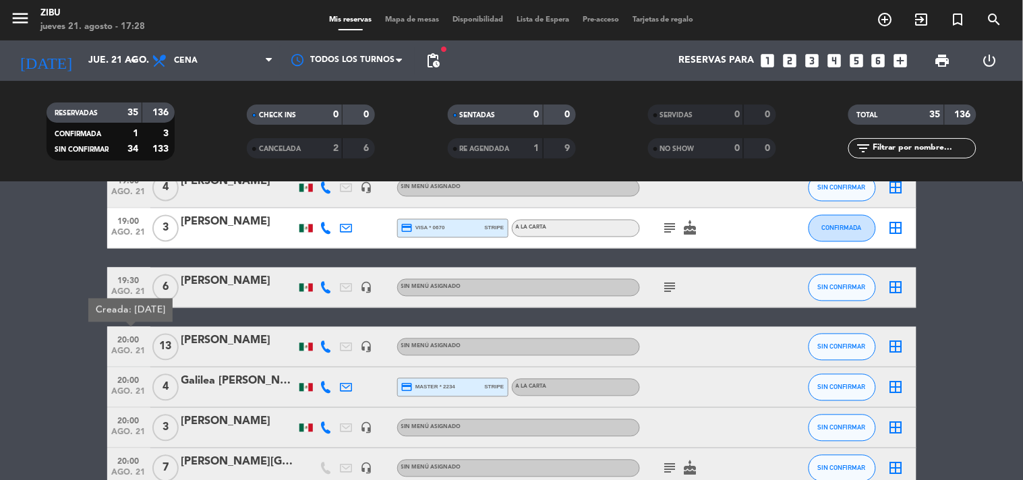
click at [50, 344] on bookings-row "17:30 [DATE] 4 [PERSON_NAME] headset_mic Sin menú asignado SIN CONFIRMAR border…" at bounding box center [511, 368] width 1023 height 1567
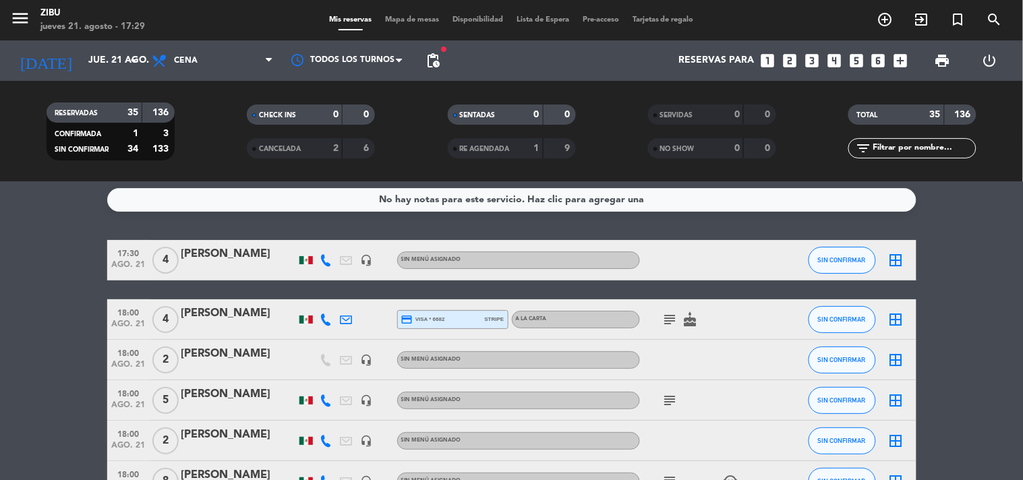
scroll to position [0, 0]
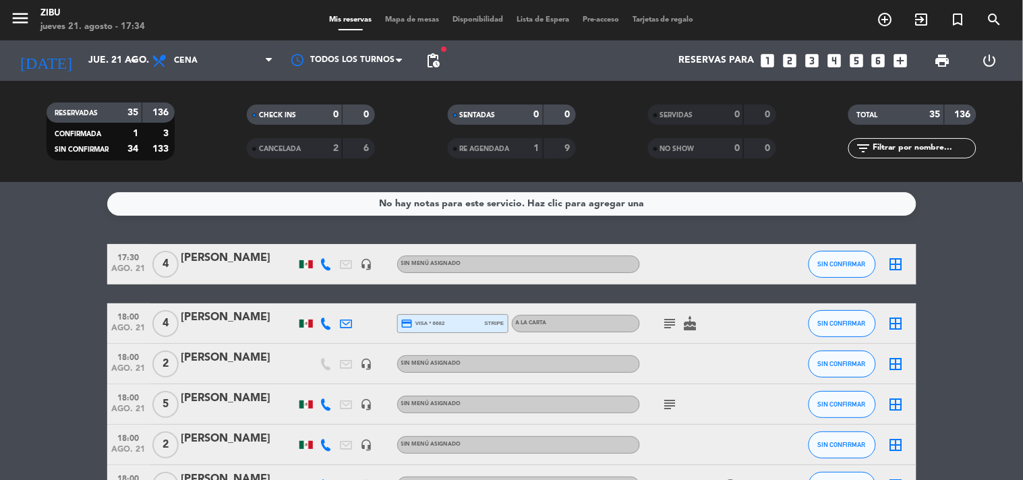
click at [136, 364] on span "ago. 21" at bounding box center [129, 372] width 34 height 16
drag, startPoint x: 84, startPoint y: 241, endPoint x: 38, endPoint y: 254, distance: 47.1
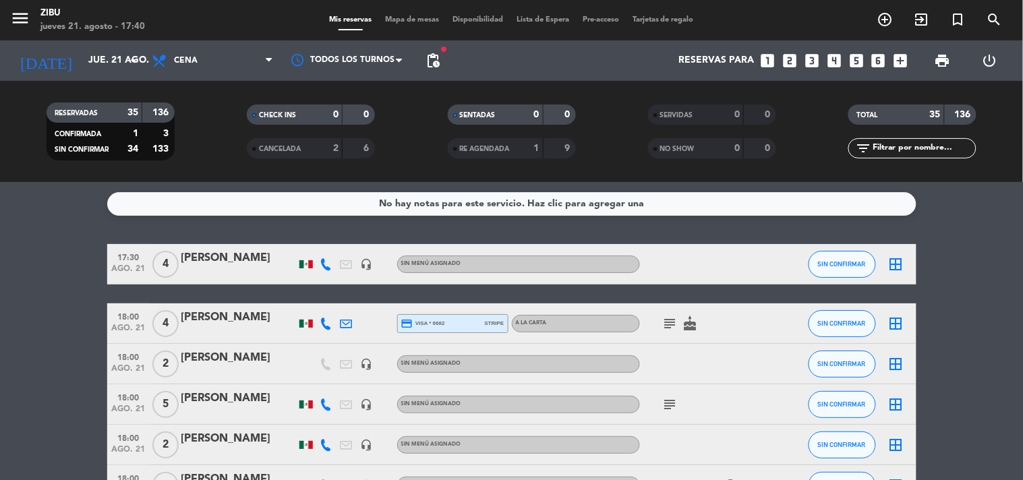
drag, startPoint x: 69, startPoint y: 220, endPoint x: 88, endPoint y: 200, distance: 26.7
click at [88, 200] on div "No hay notas para este servicio. Haz clic para agregar una 17:30 [DATE] 4 [PERS…" at bounding box center [511, 331] width 1023 height 298
click at [20, 232] on div "No hay notas para este servicio. Haz clic para agregar una 17:30 [DATE] 4 [PERS…" at bounding box center [511, 331] width 1023 height 298
click at [14, 212] on service-notes "No hay notas para este servicio. Haz clic para agregar una" at bounding box center [511, 204] width 1023 height 24
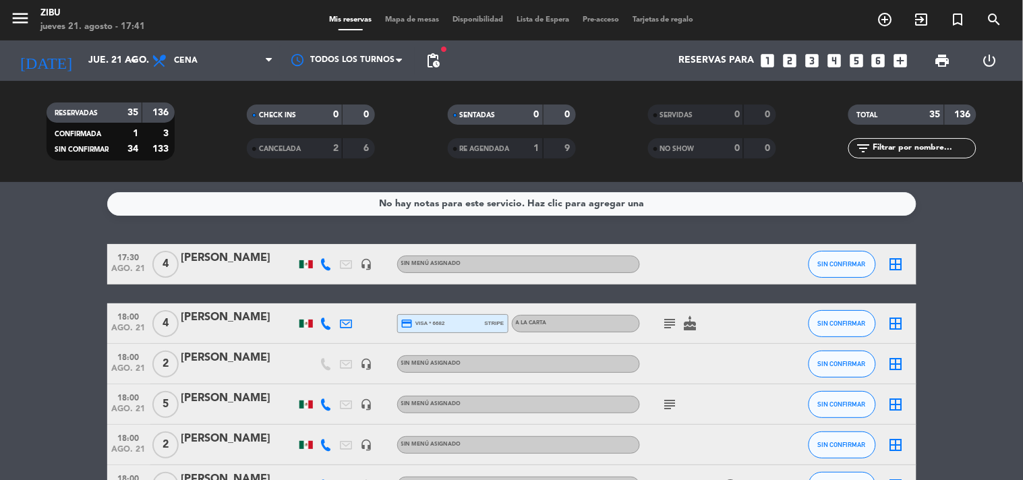
click at [61, 225] on div "No hay notas para este servicio. Haz clic para agregar una 17:30 [DATE] 4 [PERS…" at bounding box center [511, 331] width 1023 height 298
click at [129, 7] on div "Zibu" at bounding box center [92, 13] width 104 height 13
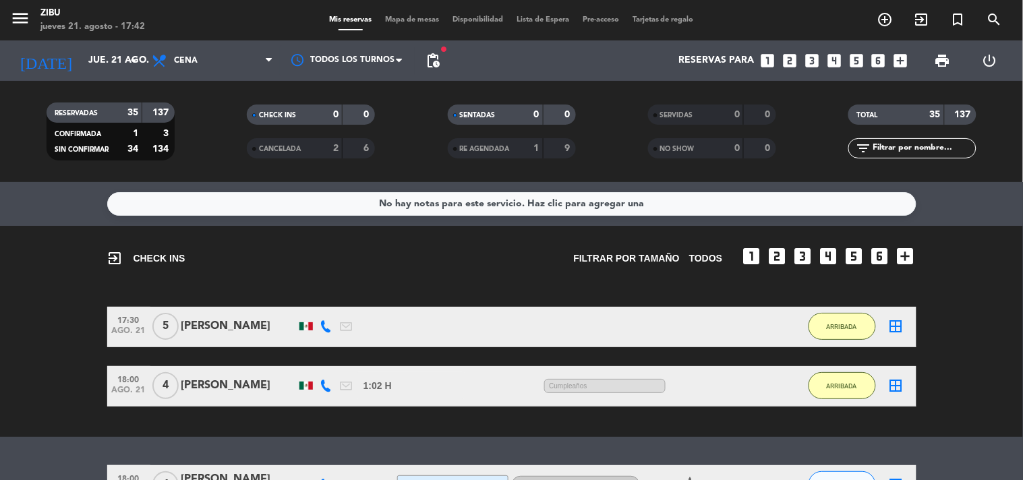
click at [21, 351] on bookings-row "17:30 [DATE] 5 [PERSON_NAME] 1:09 H / 7:03 H sms ARRIBADA border_all 18:00 [DAT…" at bounding box center [511, 357] width 1023 height 100
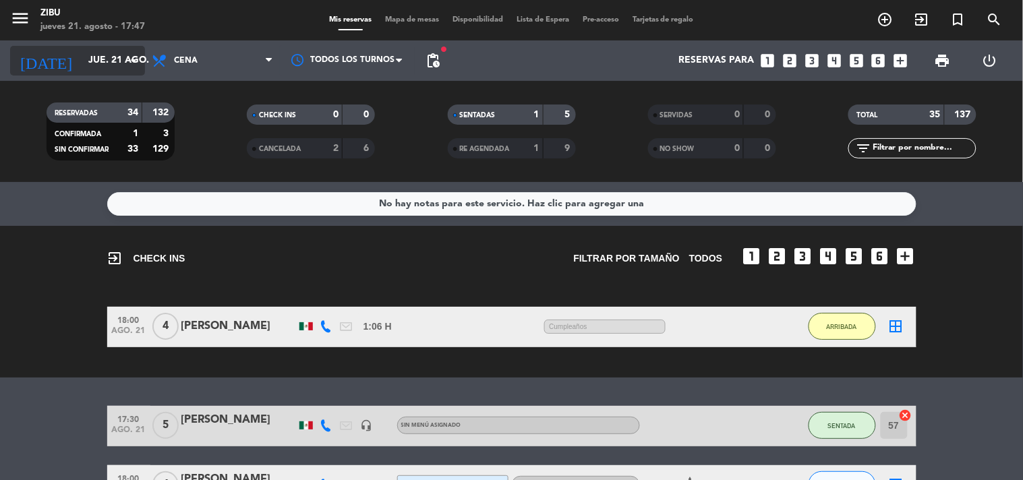
click at [82, 56] on input "jue. 21 ago." at bounding box center [146, 61] width 128 height 24
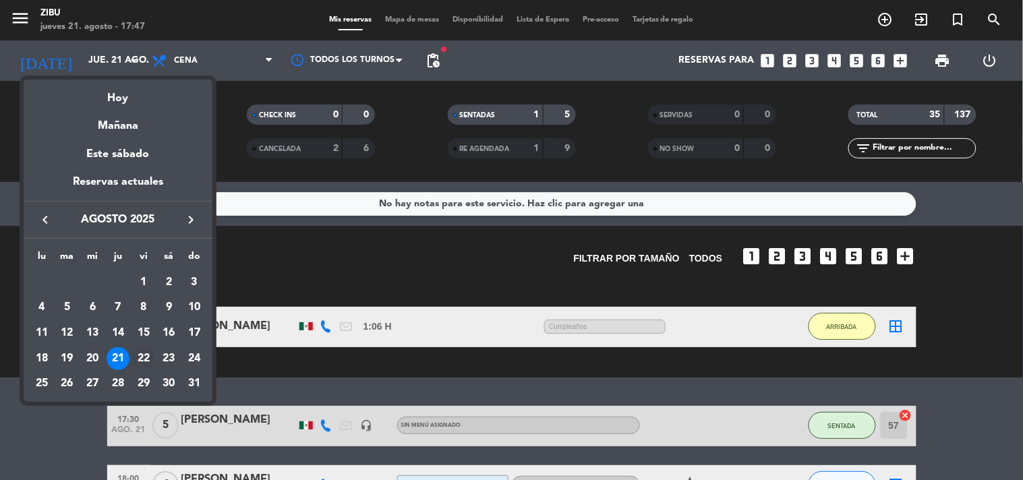
click at [144, 357] on div "22" at bounding box center [143, 358] width 23 height 23
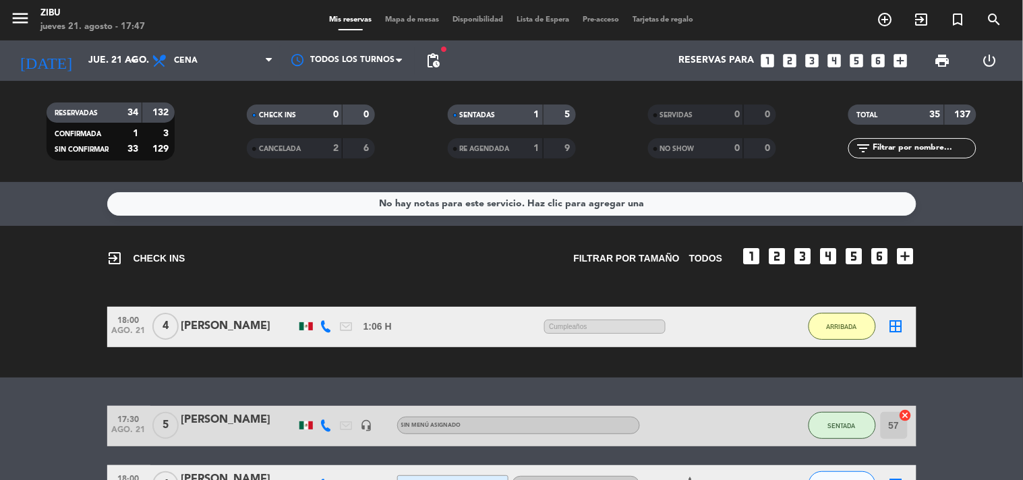
type input "vie. 22 ago."
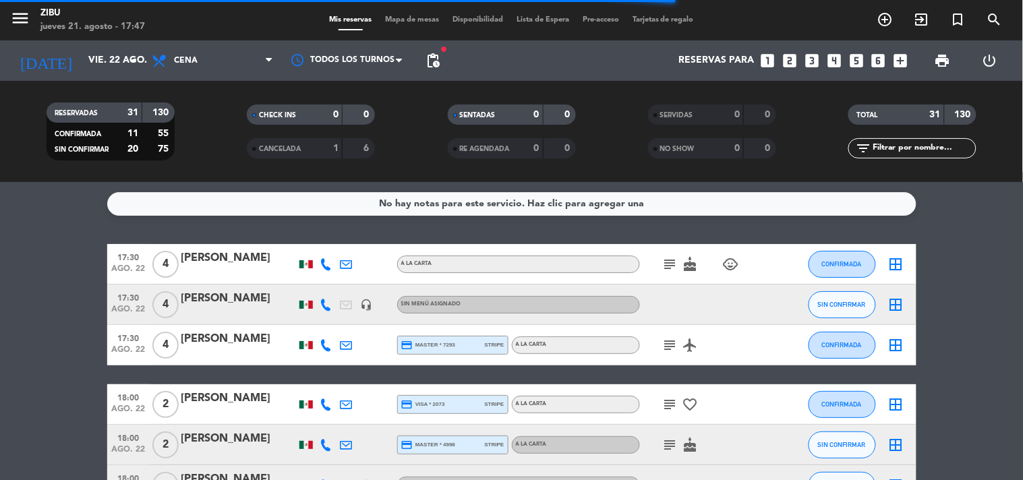
click at [949, 62] on span "print" at bounding box center [942, 61] width 16 height 16
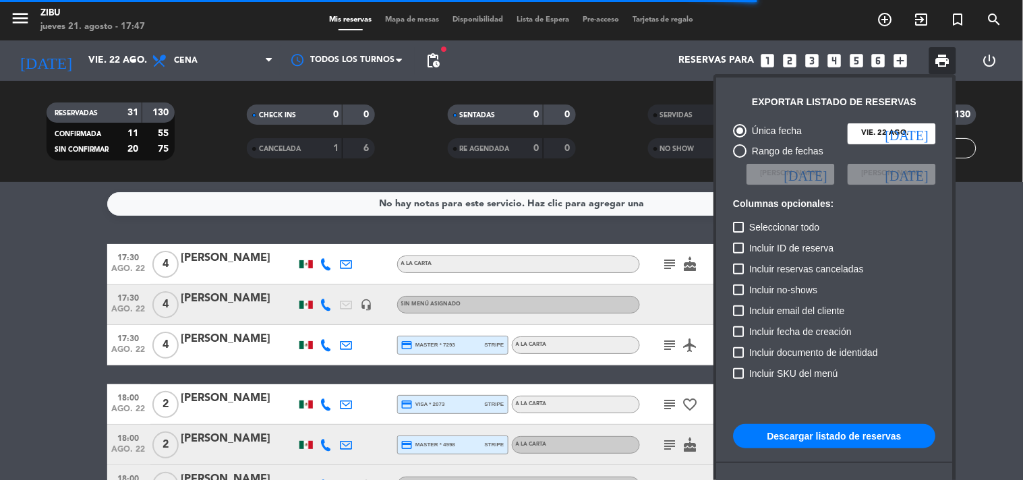
click at [893, 359] on div "Incluir documento de identidad" at bounding box center [834, 354] width 202 height 21
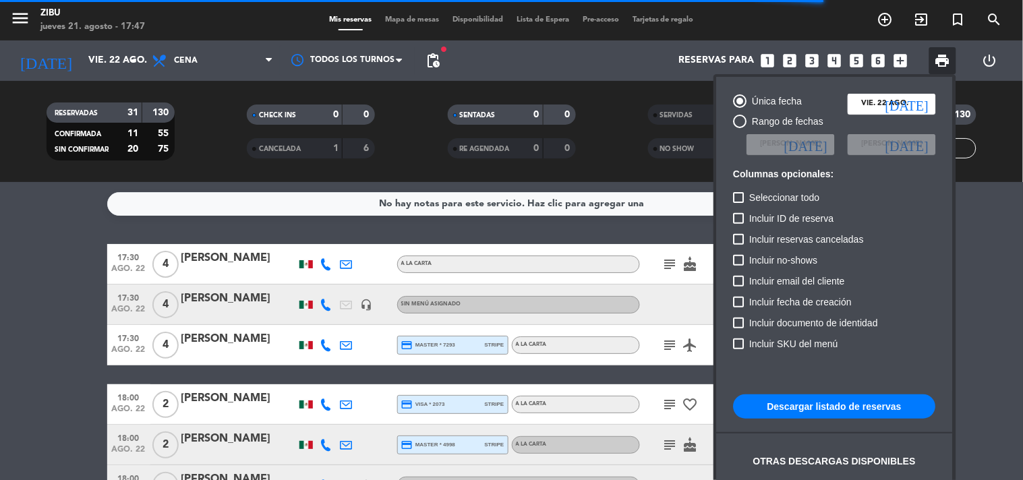
scroll to position [82, 0]
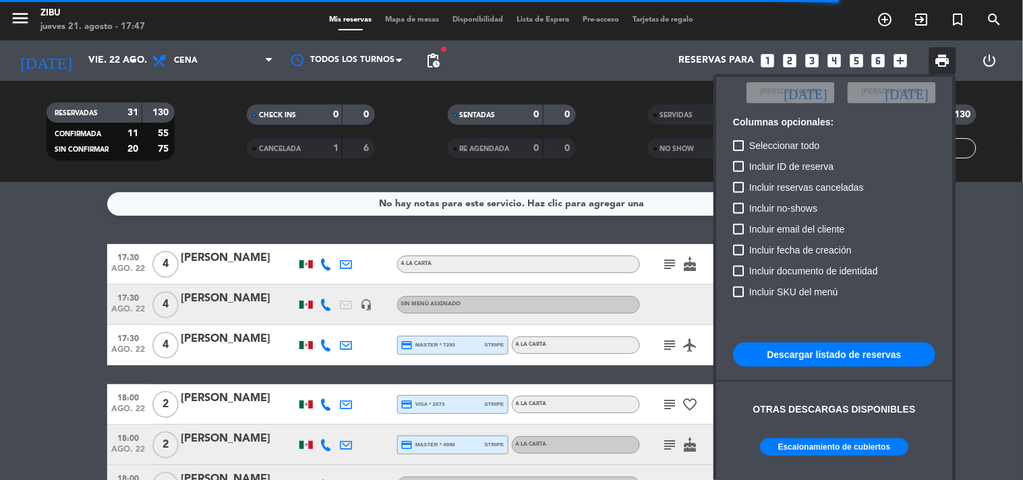
click at [865, 452] on button "Escalonamiento de cubiertos" at bounding box center [834, 447] width 148 height 18
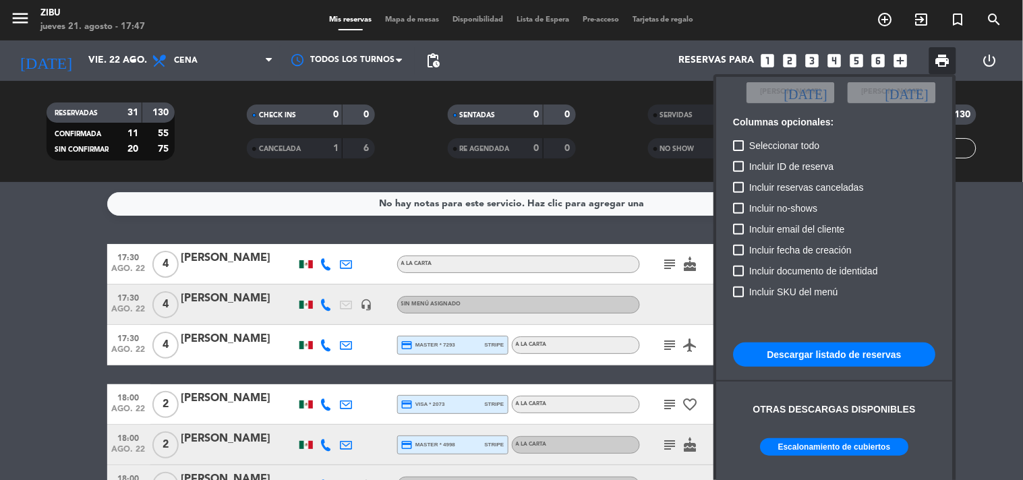
click at [877, 61] on div at bounding box center [511, 240] width 1023 height 480
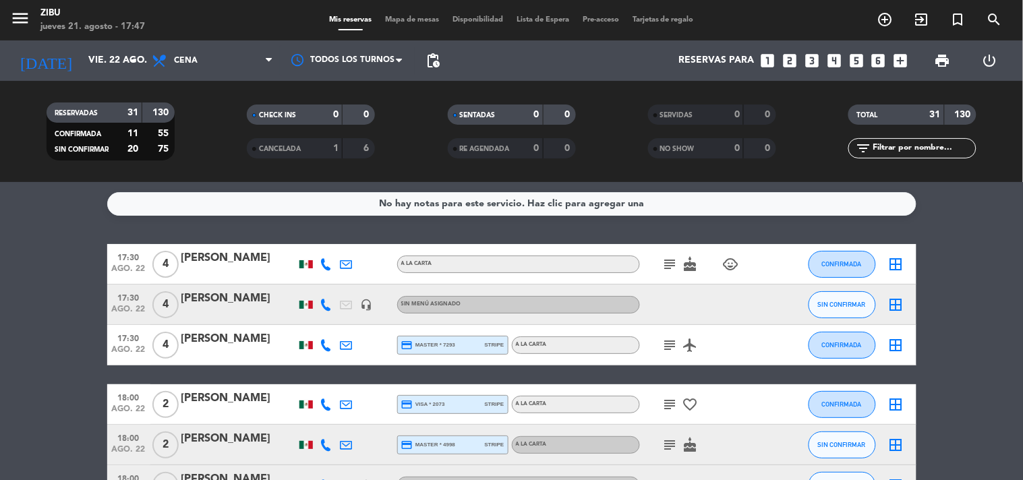
click at [877, 61] on icon "looks_6" at bounding box center [879, 61] width 18 height 18
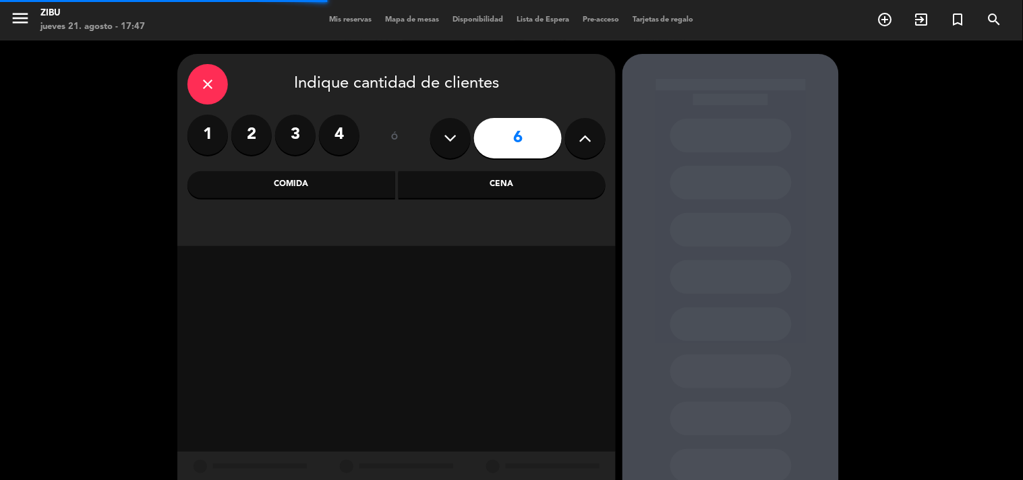
click at [576, 192] on div "Cena" at bounding box center [502, 184] width 208 height 27
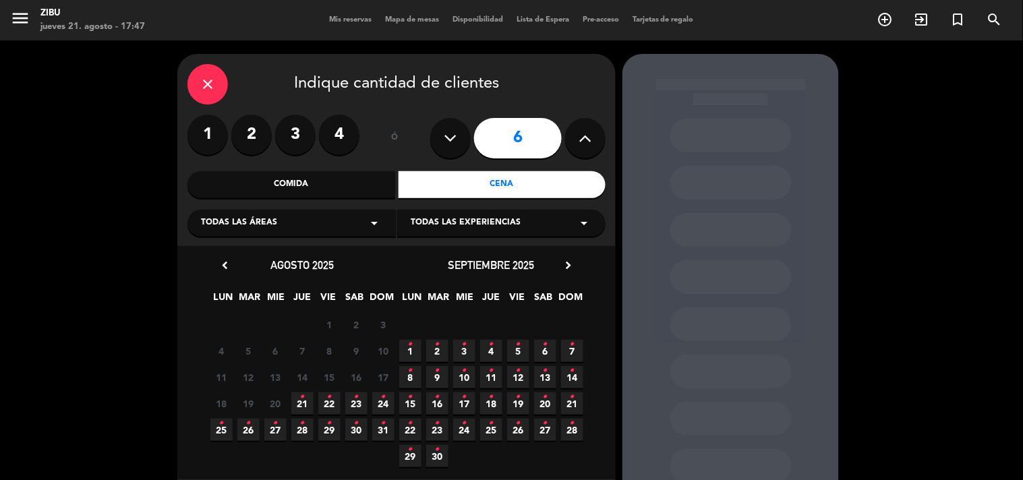
click at [327, 399] on icon "•" at bounding box center [329, 397] width 5 height 22
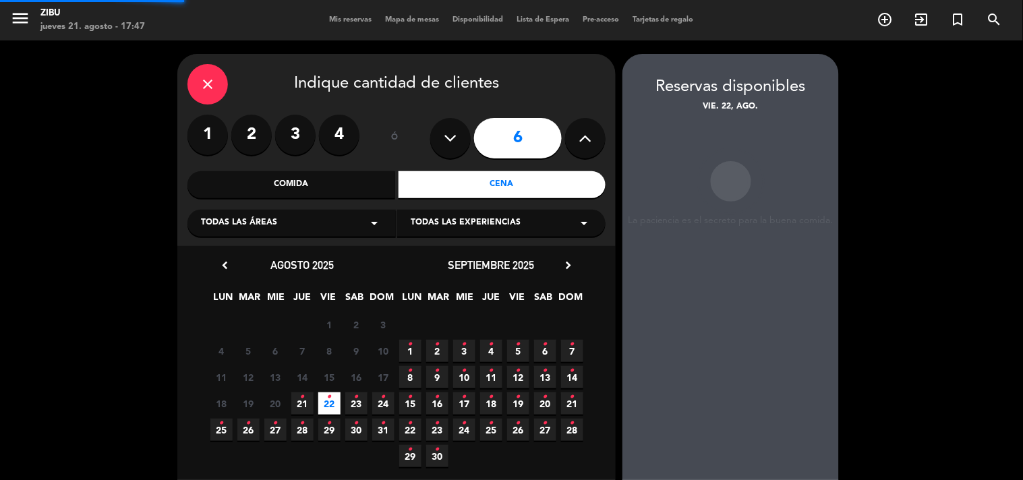
scroll to position [54, 0]
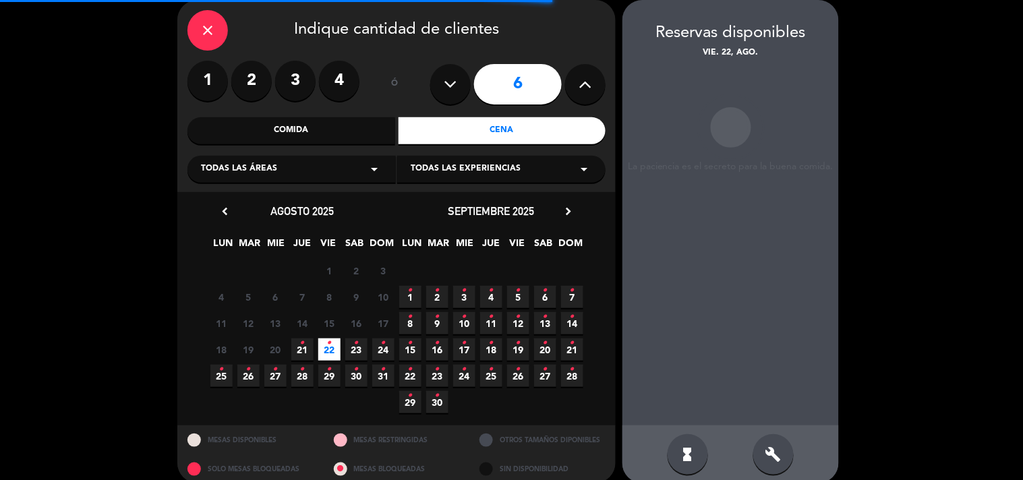
click at [922, 258] on div "close Indique cantidad de clientes 1 2 3 4 ó 6 Comida Cena Todas las áreas arro…" at bounding box center [511, 242] width 1023 height 510
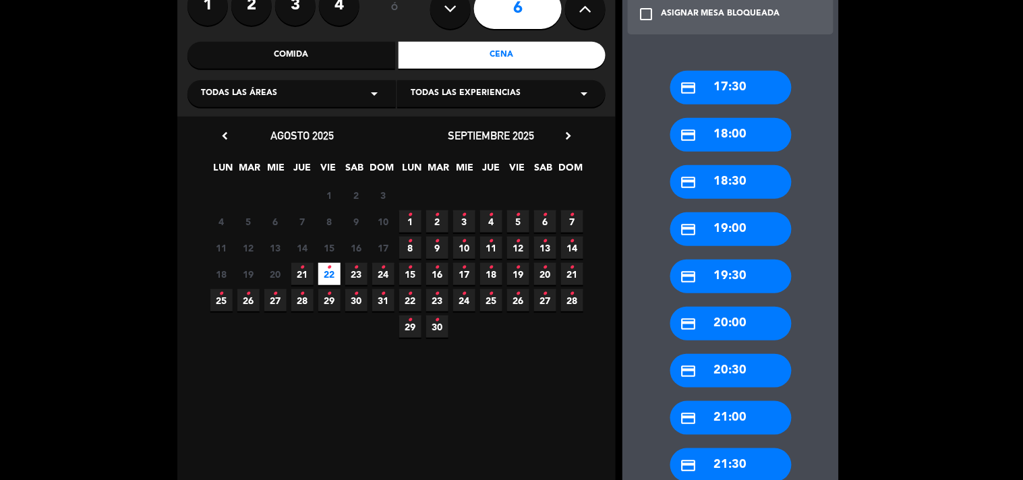
scroll to position [130, 0]
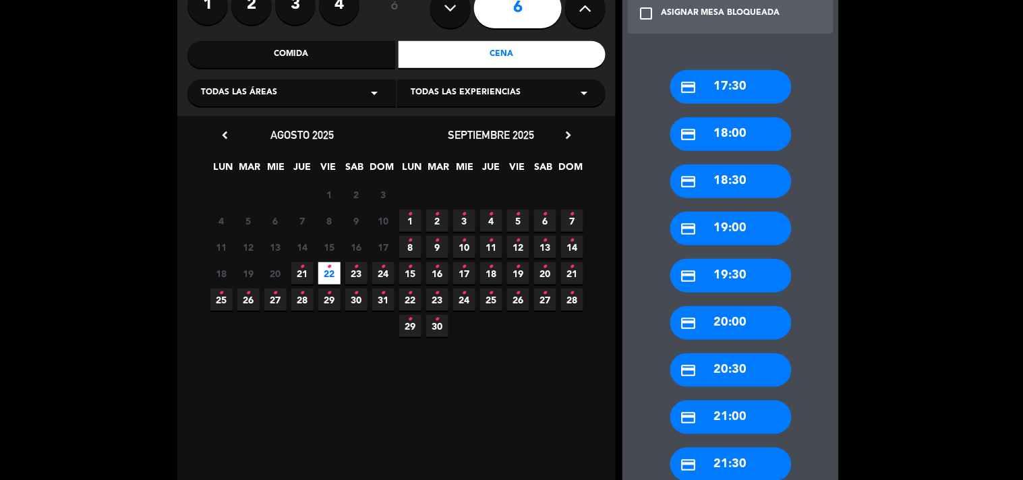
click at [733, 363] on div "credit_card 20:30" at bounding box center [730, 370] width 121 height 34
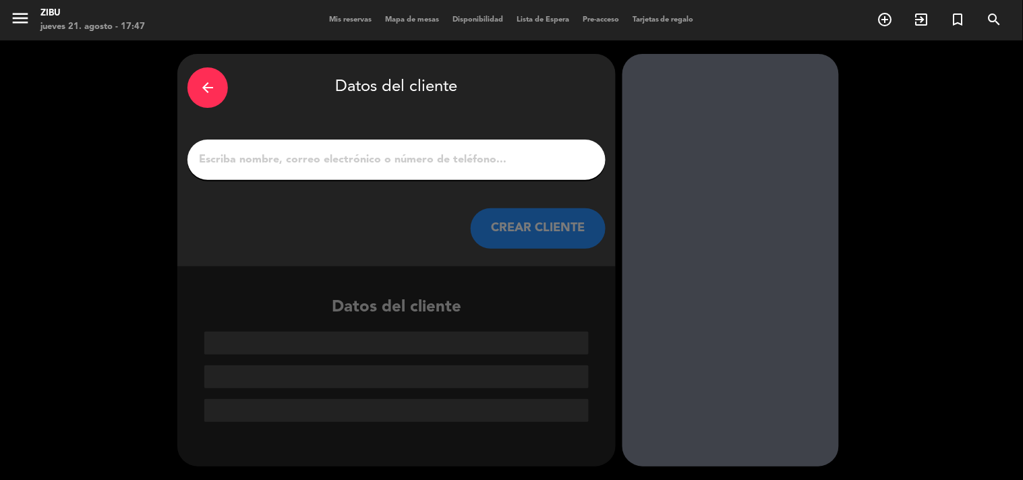
scroll to position [0, 0]
click at [349, 158] on input "1" at bounding box center [397, 159] width 398 height 19
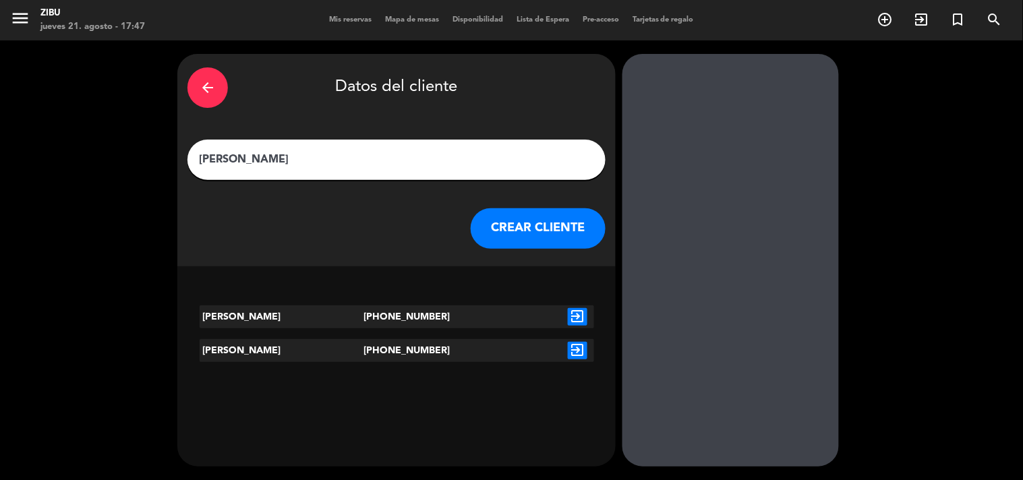
type input "[PERSON_NAME]"
click at [560, 239] on button "CREAR CLIENTE" at bounding box center [538, 228] width 135 height 40
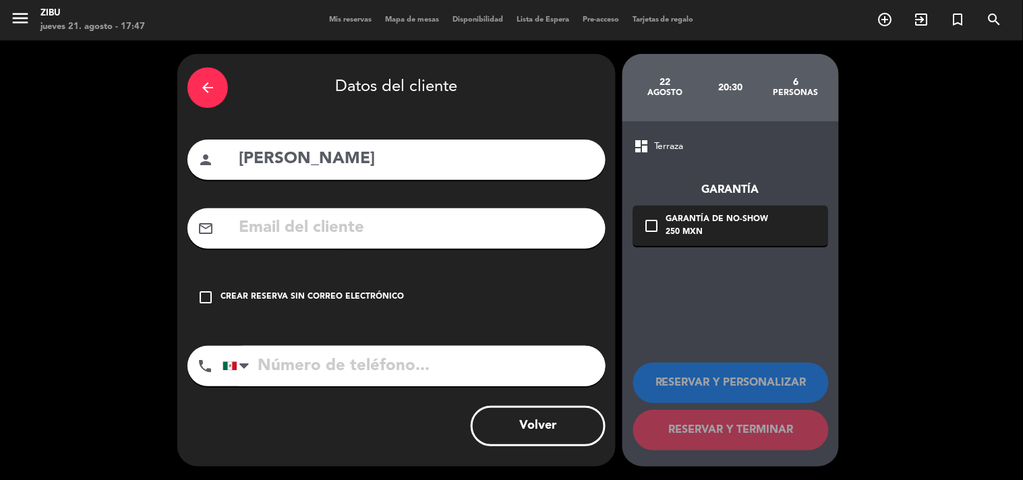
click at [334, 299] on div "Crear reserva sin correo electrónico" at bounding box center [311, 297] width 183 height 13
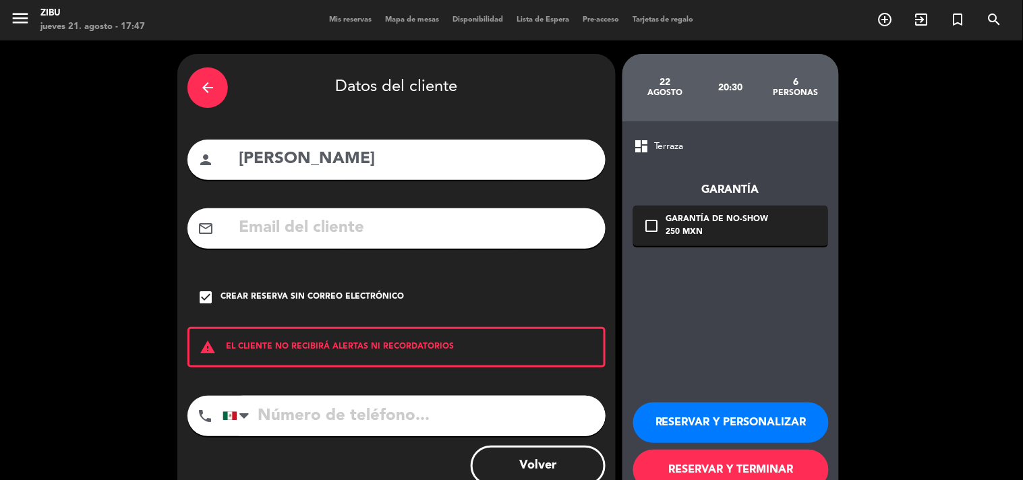
click at [348, 411] on input "tel" at bounding box center [413, 416] width 383 height 40
type input "2221852230"
click at [763, 431] on button "RESERVAR Y PERSONALIZAR" at bounding box center [731, 422] width 196 height 40
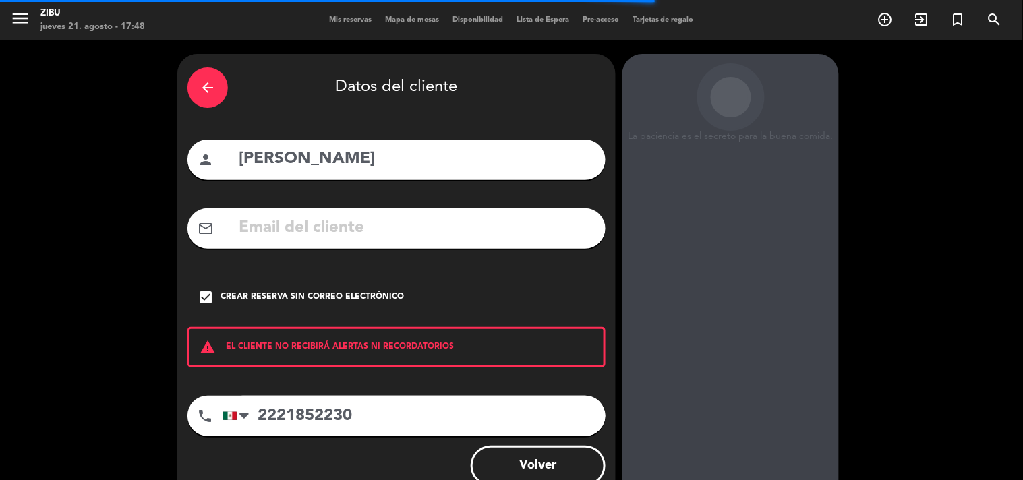
click at [14, 240] on div "arrow_back Datos del cliente person [PERSON_NAME] mail_outline check_box Crear …" at bounding box center [511, 279] width 1023 height 479
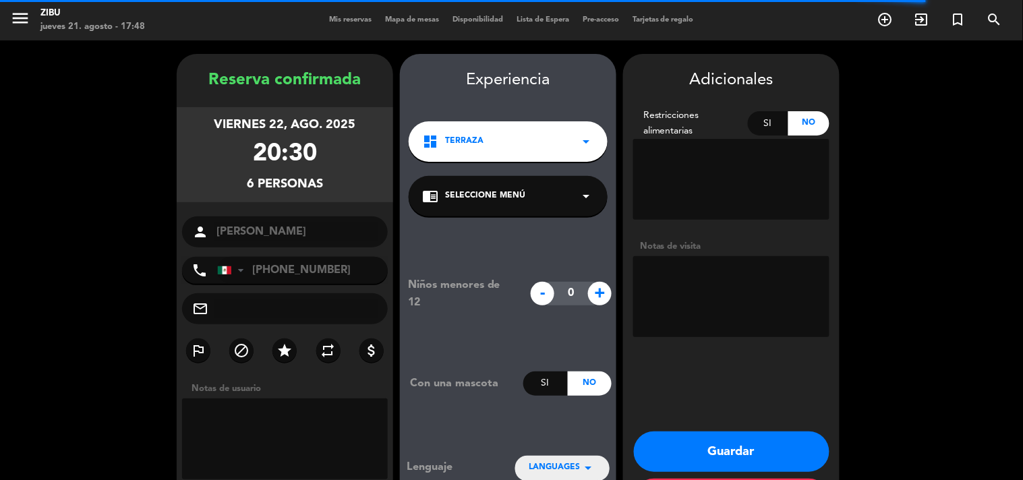
scroll to position [54, 0]
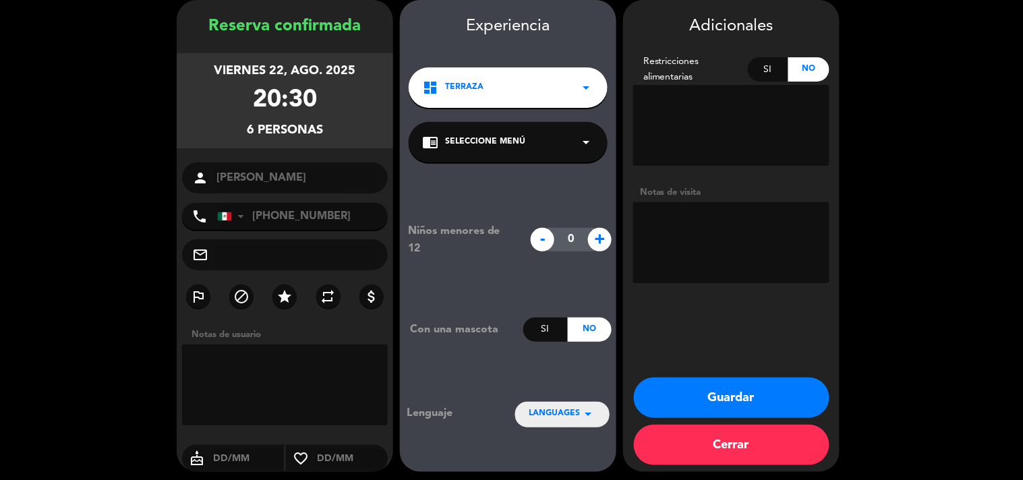
click at [690, 243] on textarea at bounding box center [731, 242] width 196 height 81
type textarea "Cumpleaños"
click at [744, 378] on button "Guardar" at bounding box center [732, 398] width 196 height 40
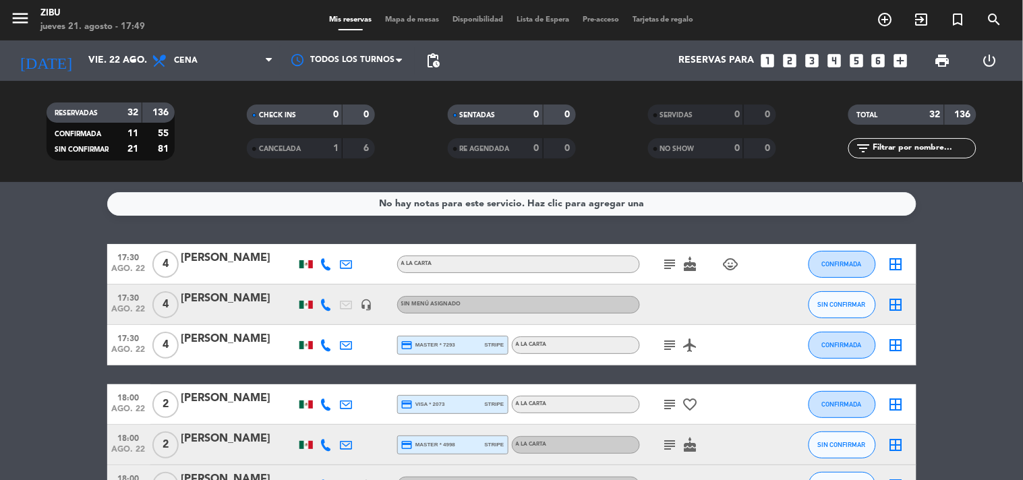
click at [104, 55] on input "vie. 22 ago." at bounding box center [146, 61] width 128 height 24
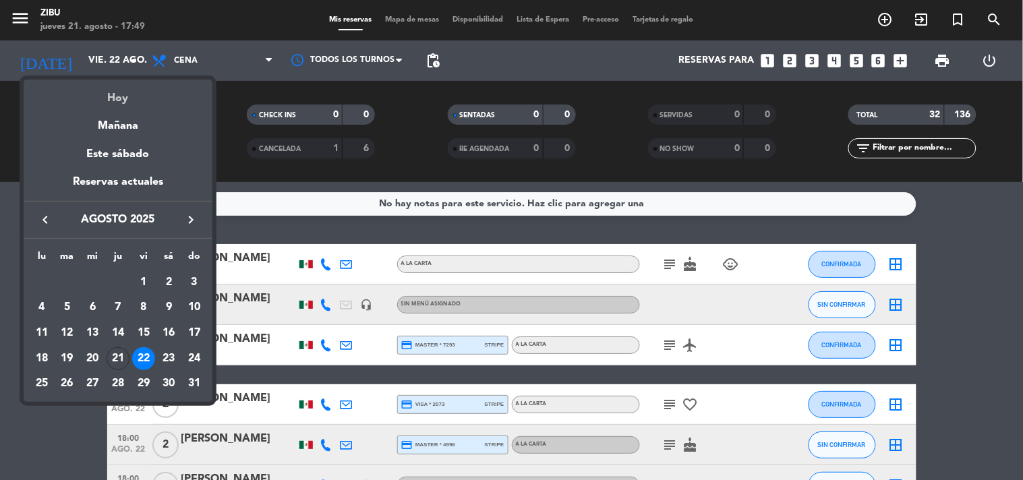
click at [117, 92] on div "Hoy" at bounding box center [118, 94] width 189 height 28
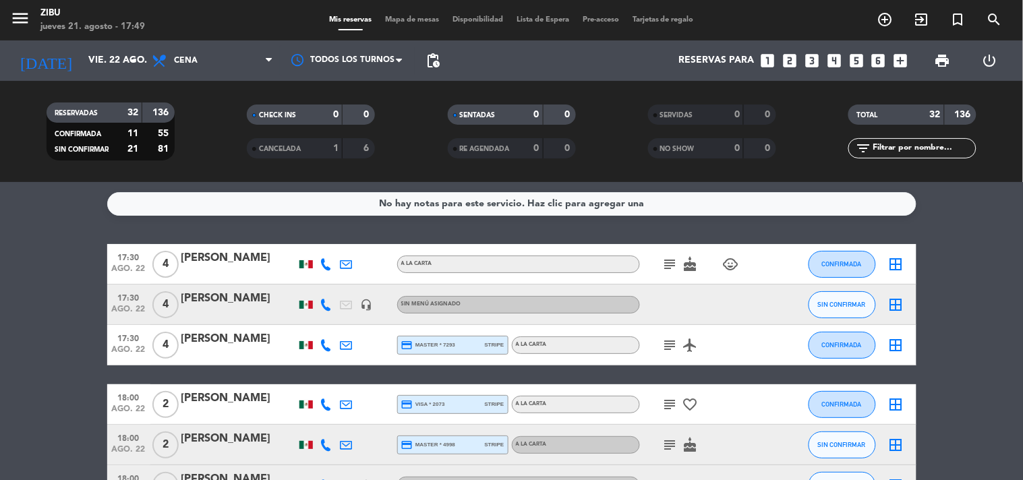
type input "jue. 21 ago."
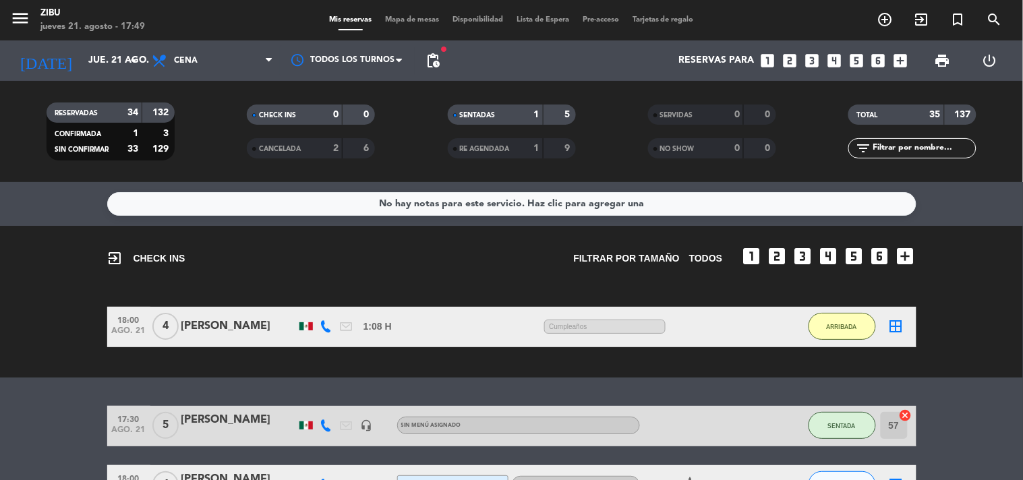
click at [1000, 311] on bookings-row "18:00 [DATE] 4 [PERSON_NAME] 1:08 H / 9:16 H sms Cumpleaños ARRIBADA border_all" at bounding box center [511, 327] width 1023 height 40
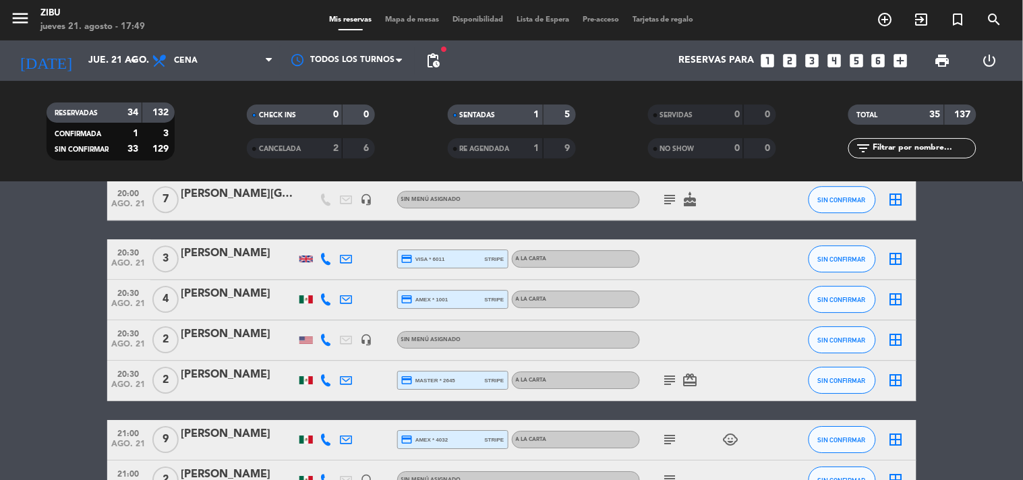
scroll to position [1079, 0]
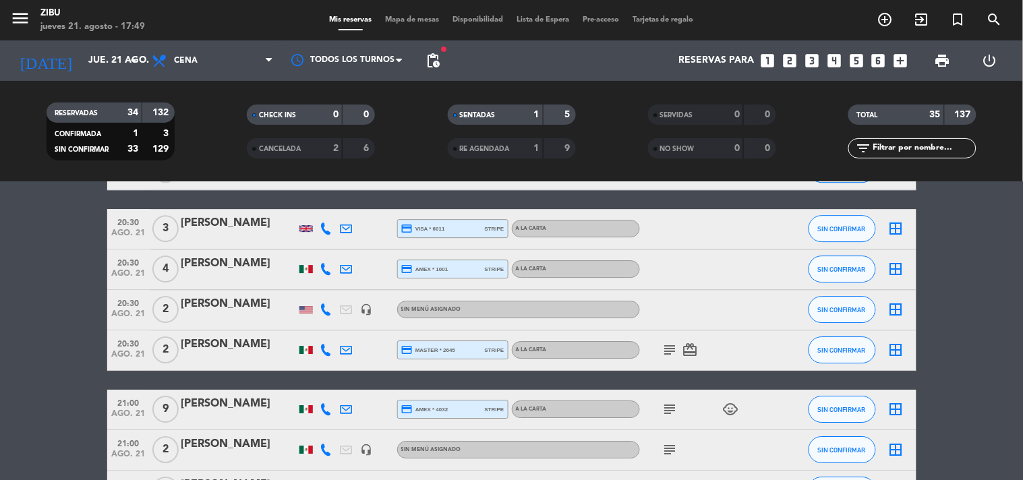
click at [193, 399] on div "[PERSON_NAME]" at bounding box center [238, 404] width 115 height 18
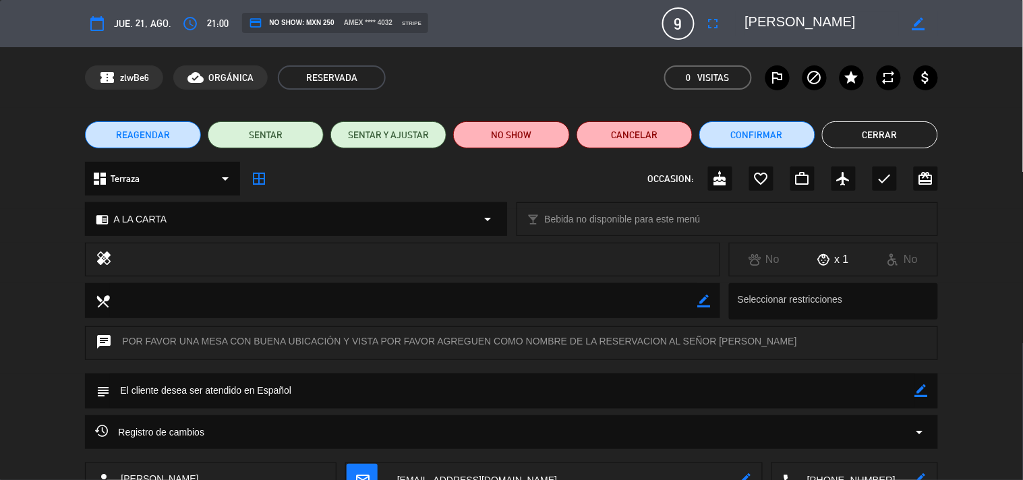
click at [917, 386] on icon "border_color" at bounding box center [921, 390] width 13 height 13
click at [807, 383] on textarea at bounding box center [512, 390] width 804 height 34
type textarea "Asignar mesa en frente"
click at [920, 394] on icon at bounding box center [921, 390] width 13 height 13
click at [913, 394] on textarea at bounding box center [512, 390] width 804 height 34
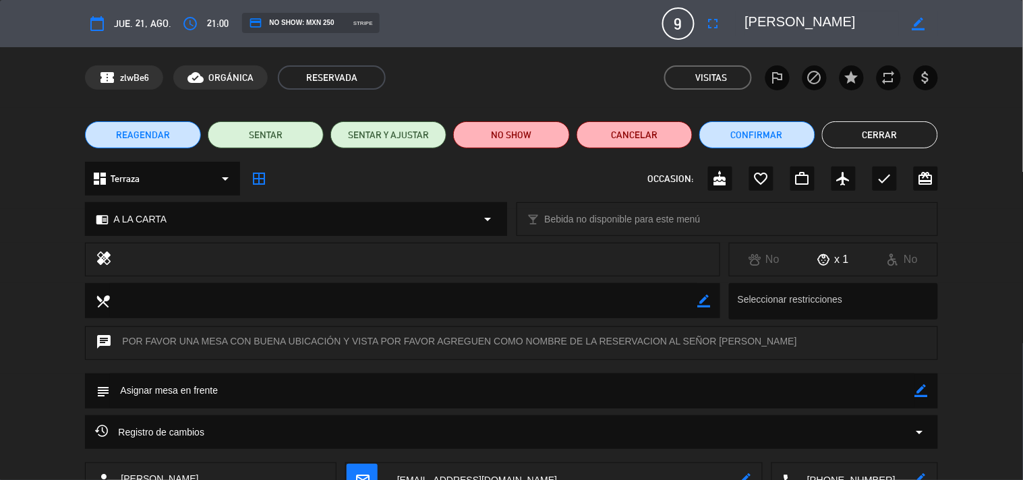
click at [926, 393] on icon "border_color" at bounding box center [921, 390] width 13 height 13
click at [193, 389] on textarea at bounding box center [512, 390] width 804 height 34
type textarea "Asignar mesa enfrente"
click at [925, 385] on icon at bounding box center [921, 390] width 13 height 13
click at [868, 128] on button "Cerrar" at bounding box center [880, 134] width 116 height 27
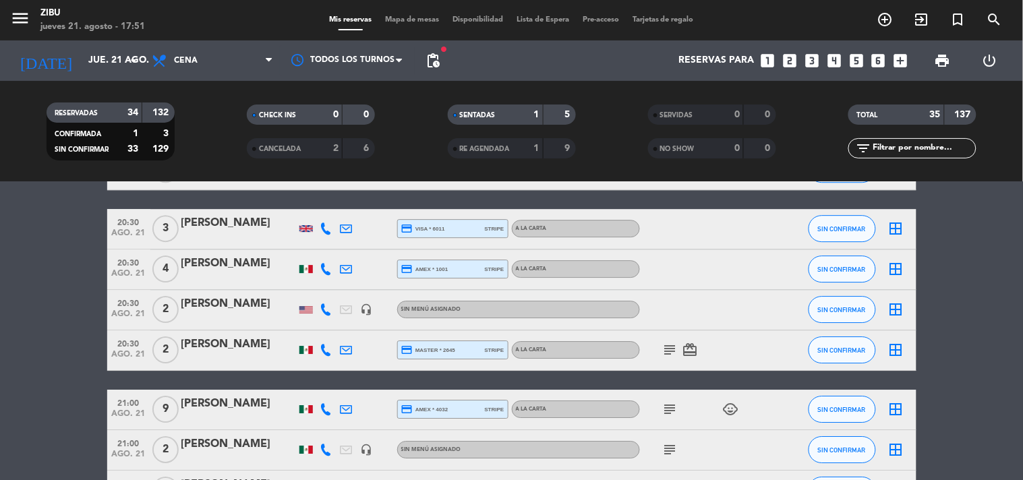
click at [864, 61] on icon "looks_5" at bounding box center [856, 61] width 18 height 18
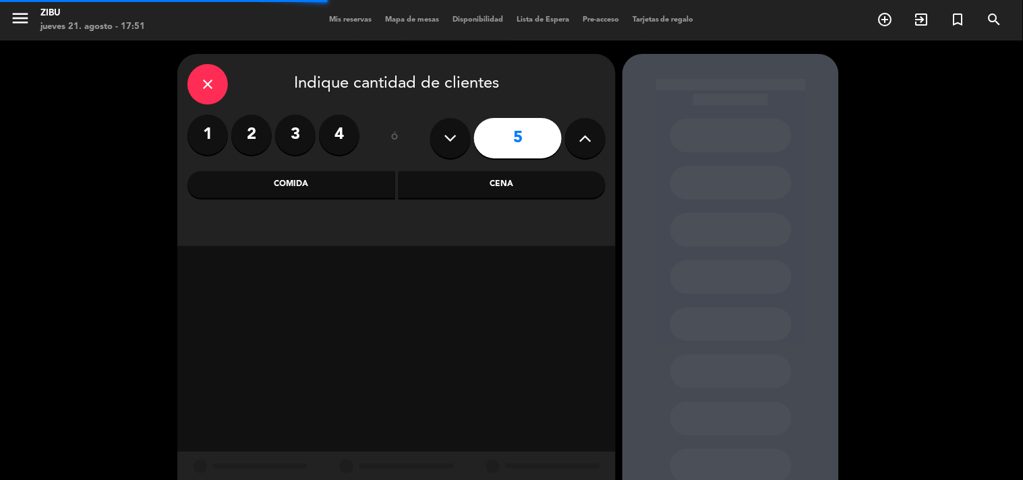
click at [497, 181] on div "Cena" at bounding box center [502, 184] width 208 height 27
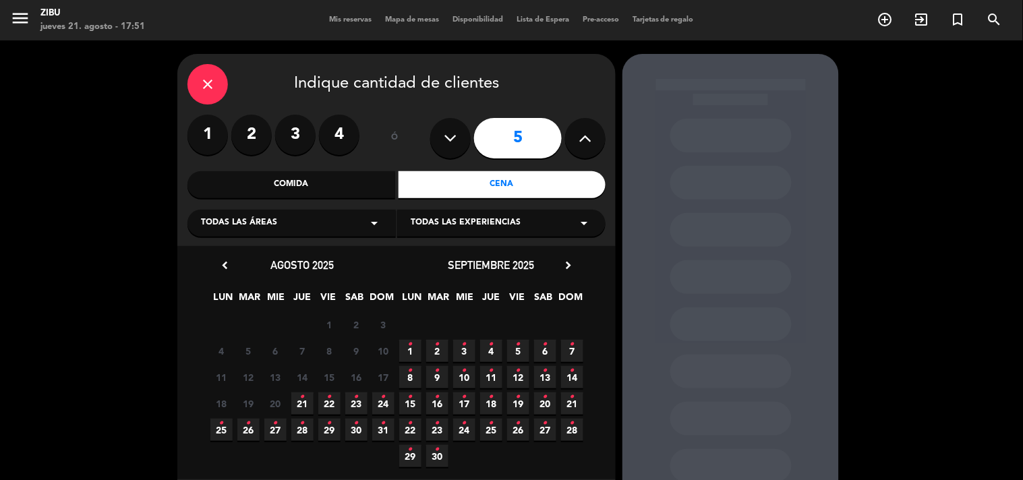
click at [309, 402] on span "21 •" at bounding box center [302, 403] width 22 height 22
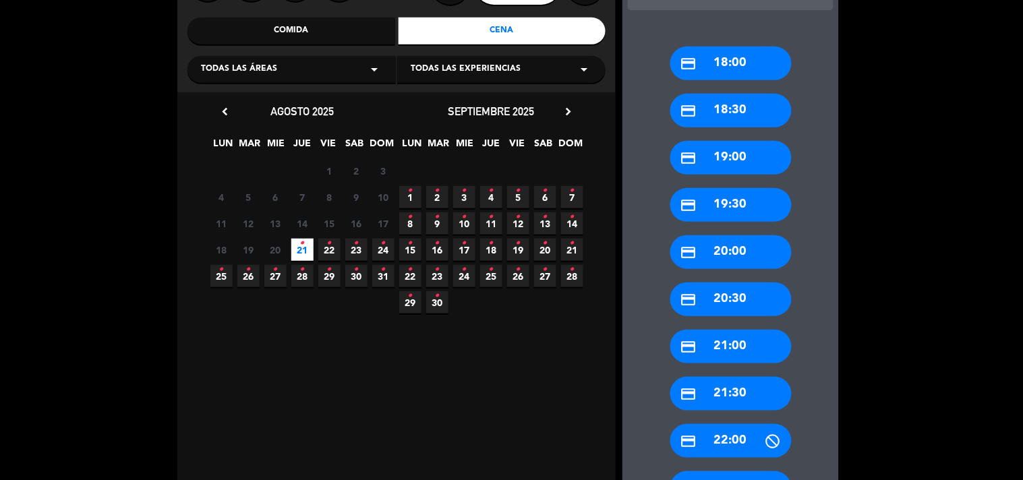
scroll to position [173, 0]
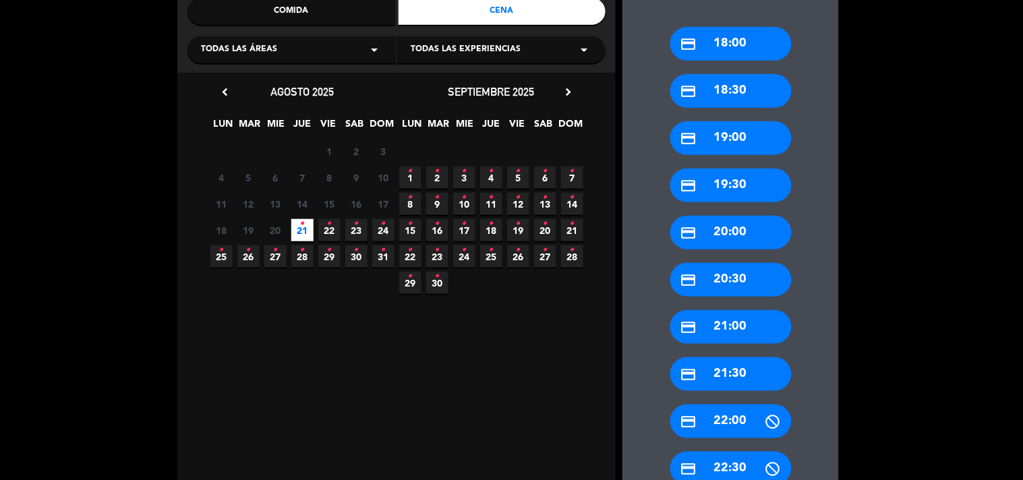
click at [729, 237] on div "credit_card 20:00" at bounding box center [730, 233] width 121 height 34
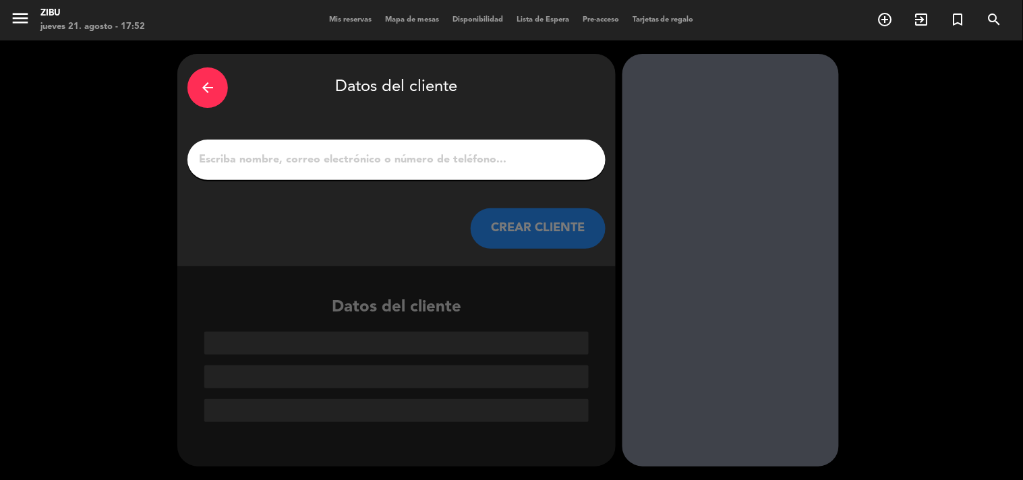
scroll to position [0, 0]
click at [521, 156] on input "1" at bounding box center [397, 159] width 398 height 19
paste input "F"
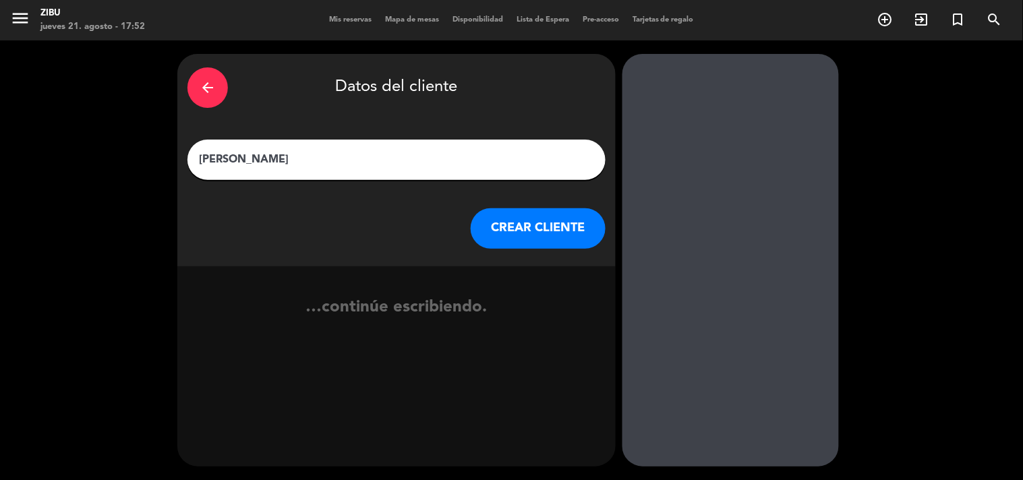
type input "[PERSON_NAME]"
click at [536, 238] on button "CREAR CLIENTE" at bounding box center [538, 228] width 135 height 40
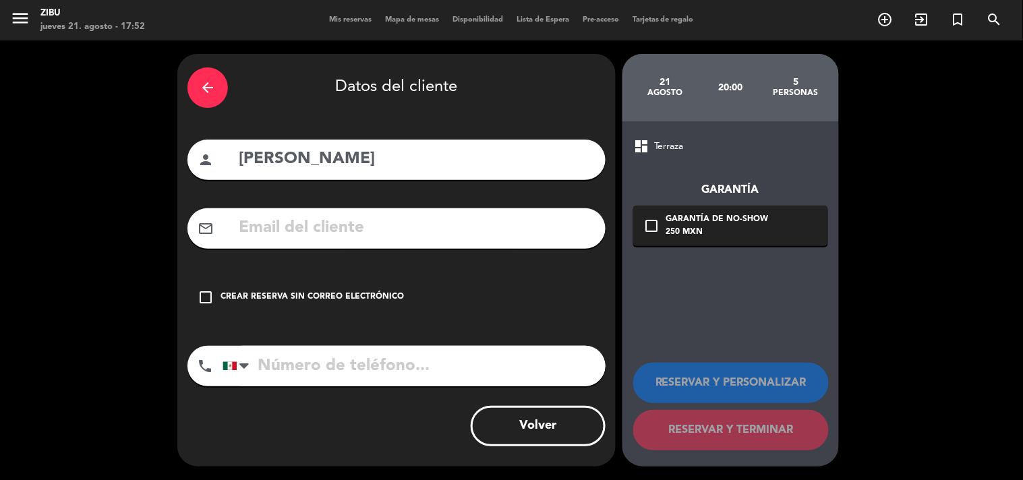
click at [340, 265] on div "arrow_back Datos del cliente person [PERSON_NAME] mail_outline check_box_outlin…" at bounding box center [396, 260] width 438 height 413
click at [311, 288] on div "check_box_outline_blank Crear reserva sin correo electrónico" at bounding box center [396, 297] width 418 height 40
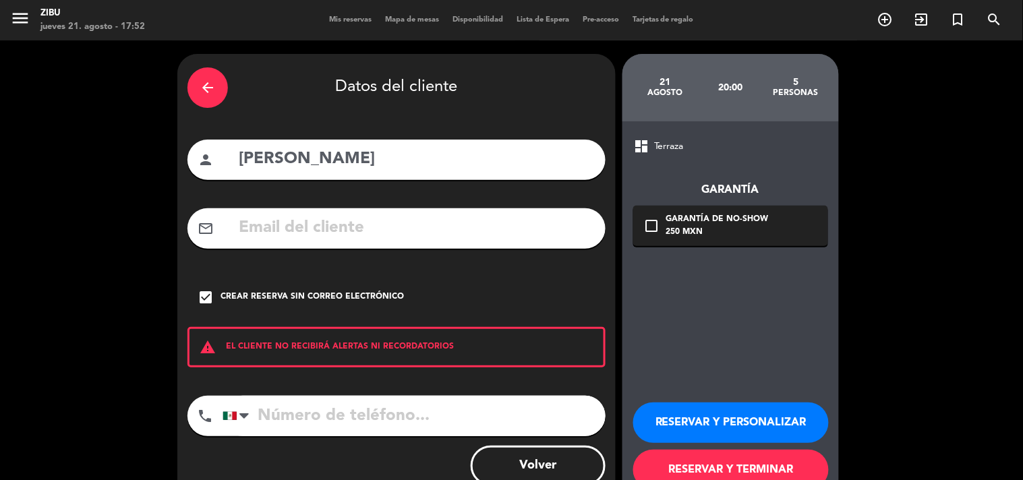
click at [295, 414] on input "tel" at bounding box center [413, 416] width 383 height 40
paste input "55 4474 8794"
type input "55 4474 8794"
click at [727, 422] on button "RESERVAR Y PERSONALIZAR" at bounding box center [731, 422] width 196 height 40
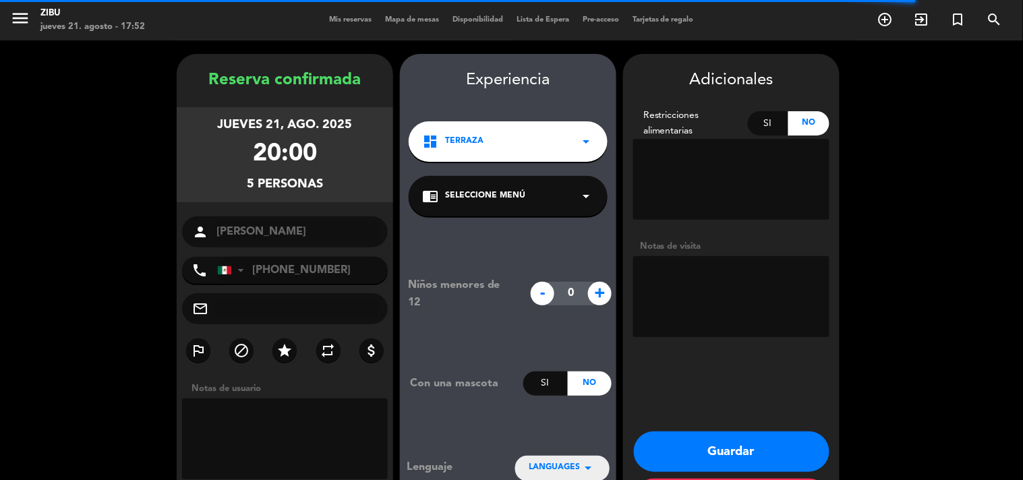
scroll to position [54, 0]
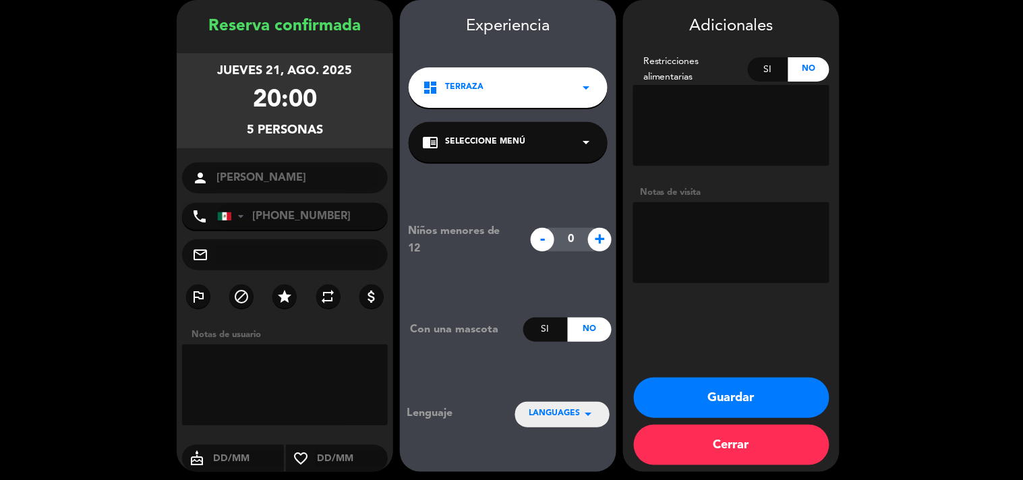
click at [608, 237] on span "+" at bounding box center [600, 240] width 24 height 24
type input "2"
click at [739, 389] on button "Guardar" at bounding box center [732, 398] width 196 height 40
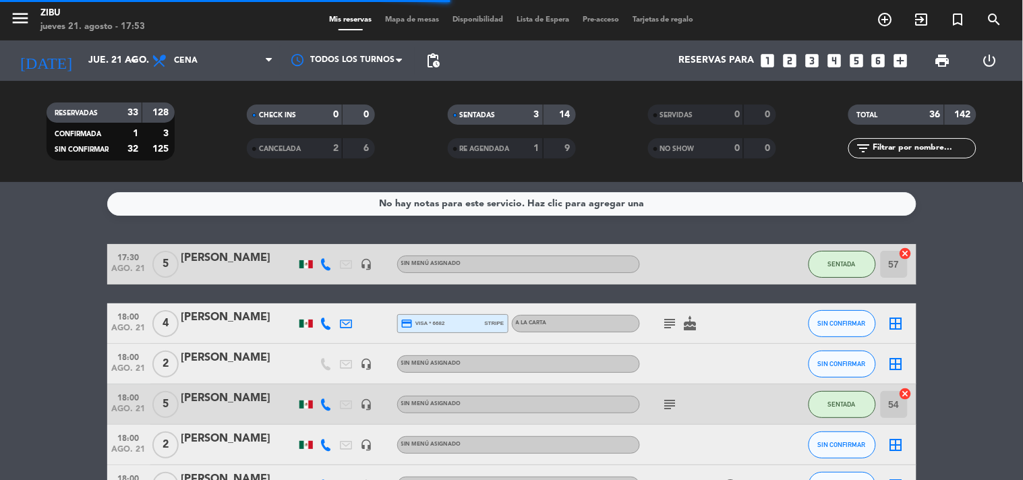
click at [924, 155] on input "text" at bounding box center [923, 148] width 104 height 15
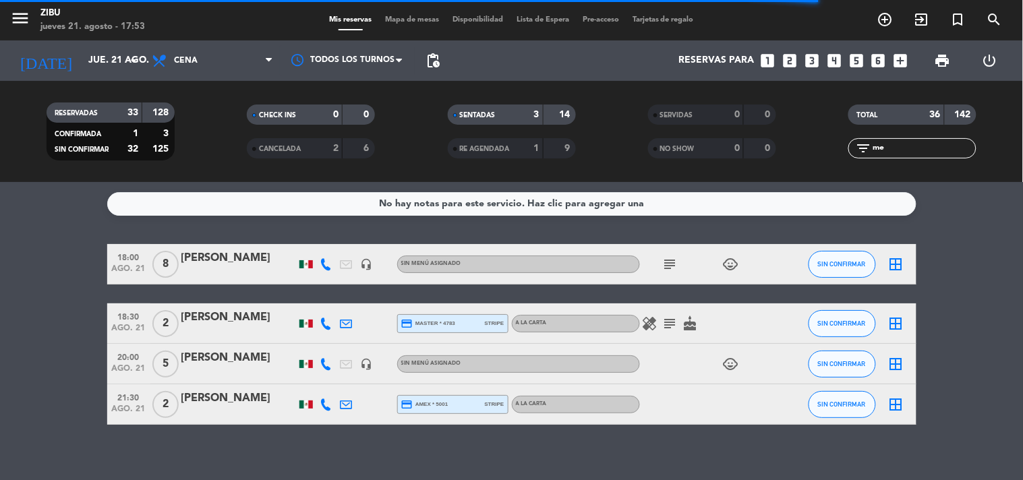
type input "me"
click at [736, 359] on icon "child_care" at bounding box center [731, 364] width 16 height 16
click at [959, 331] on bookings-row "18:00 [DATE] 8 [PERSON_NAME] headset_mic Sin menú asignado subject child_care S…" at bounding box center [511, 334] width 1023 height 181
drag, startPoint x: 909, startPoint y: 145, endPoint x: 791, endPoint y: 187, distance: 124.5
click at [791, 187] on ng-component "menu Zibu [DATE] 21. agosto - 17:53 Mis reservas Mapa de mesas Disponibilidad L…" at bounding box center [511, 240] width 1023 height 480
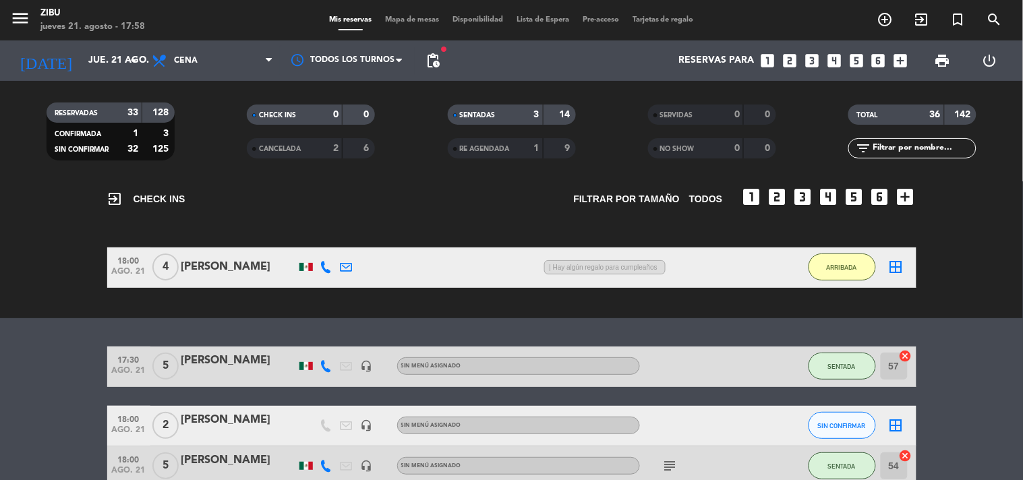
scroll to position [90, 0]
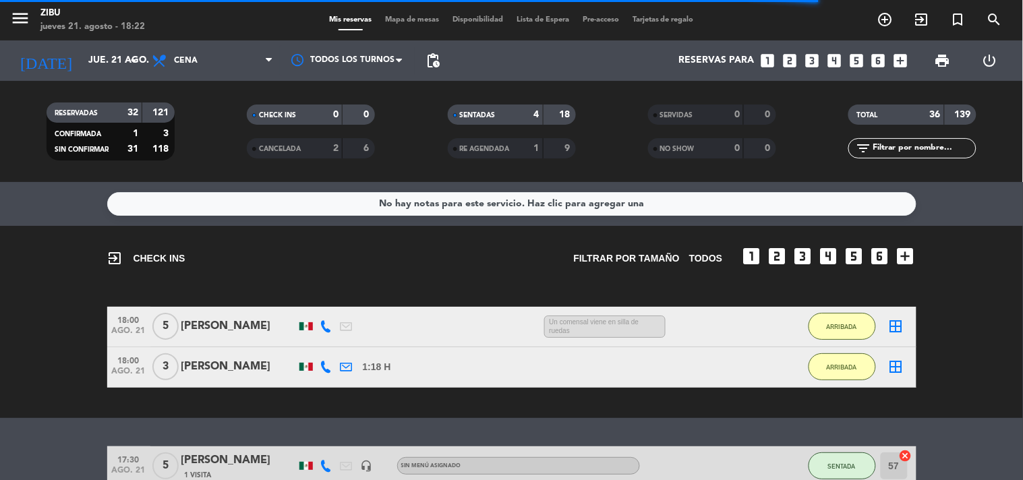
click at [16, 285] on div "exit_to_app CHECK INS Filtrar por tamaño TODOS looks_one looks_two looks_3 look…" at bounding box center [511, 322] width 1023 height 192
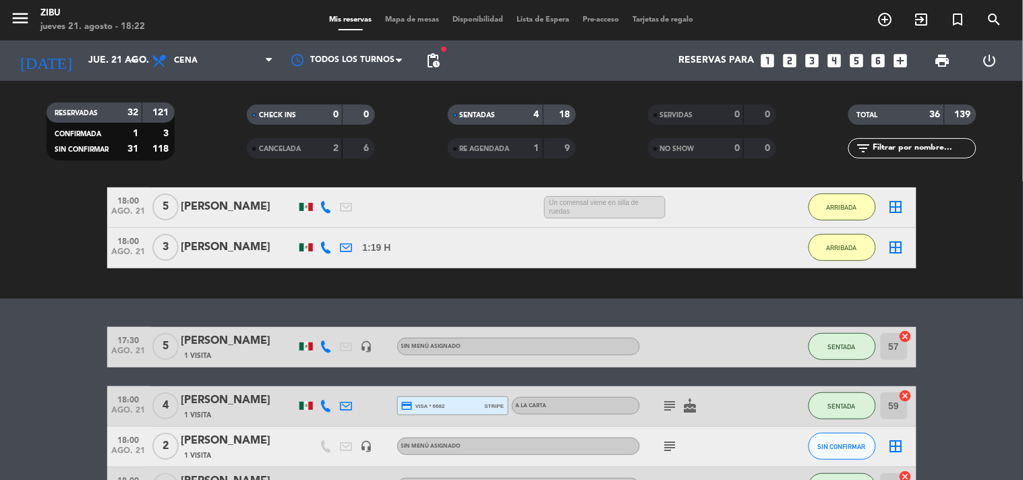
scroll to position [90, 0]
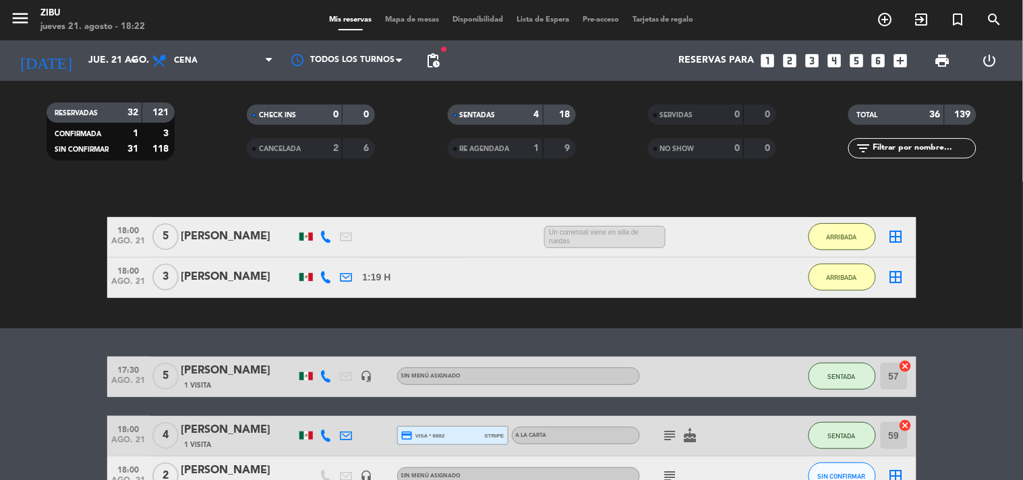
click at [129, 268] on span "18:00" at bounding box center [129, 270] width 34 height 16
click at [23, 309] on div "exit_to_app CHECK INS Filtrar por tamaño TODOS looks_one looks_two looks_3 look…" at bounding box center [511, 232] width 1023 height 192
click at [36, 213] on div "exit_to_app CHECK INS Filtrar por tamaño TODOS looks_one looks_two looks_3 look…" at bounding box center [511, 232] width 1023 height 192
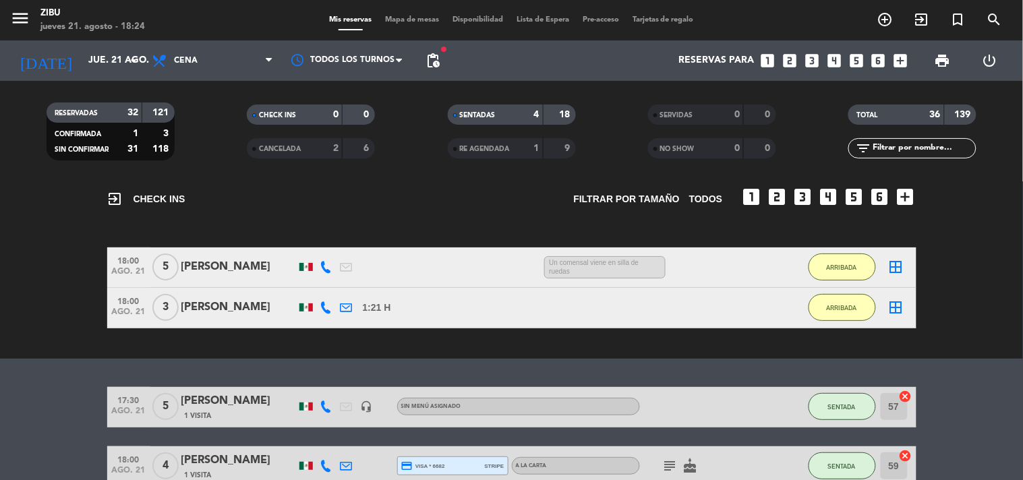
scroll to position [0, 0]
